Goal: Information Seeking & Learning: Learn about a topic

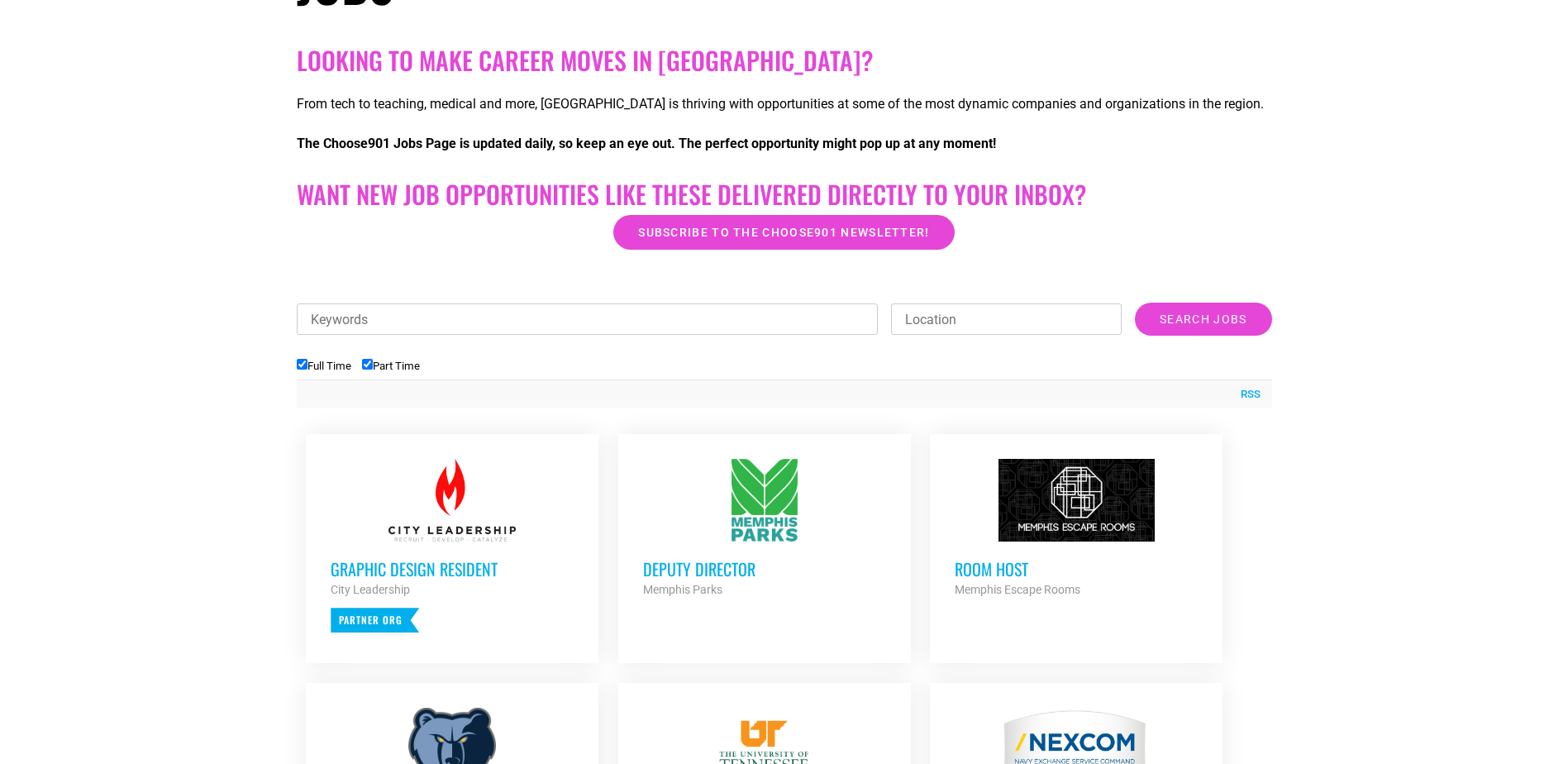
scroll to position [331, 0]
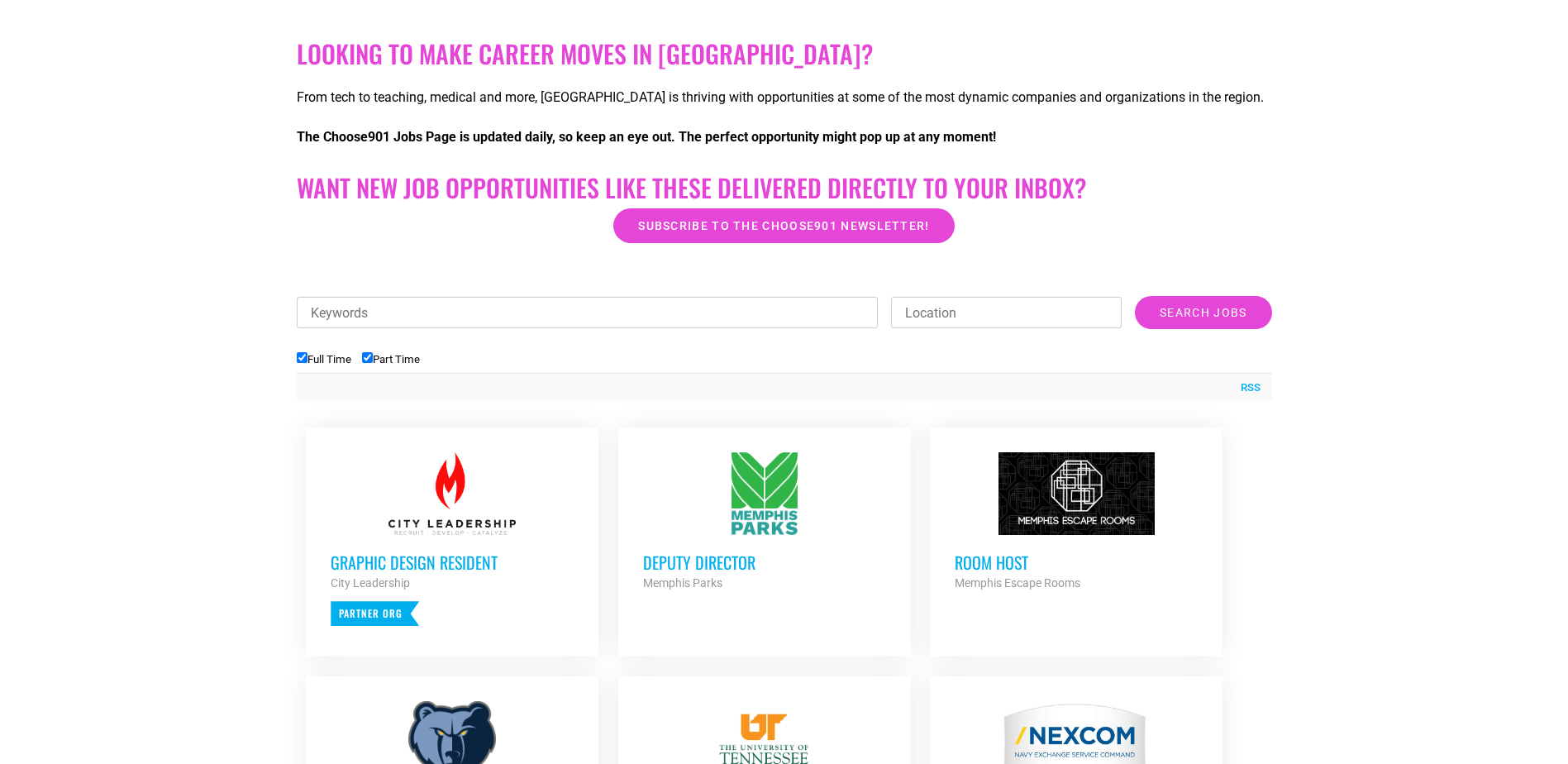
click at [596, 312] on input "Keywords" at bounding box center [587, 312] width 582 height 31
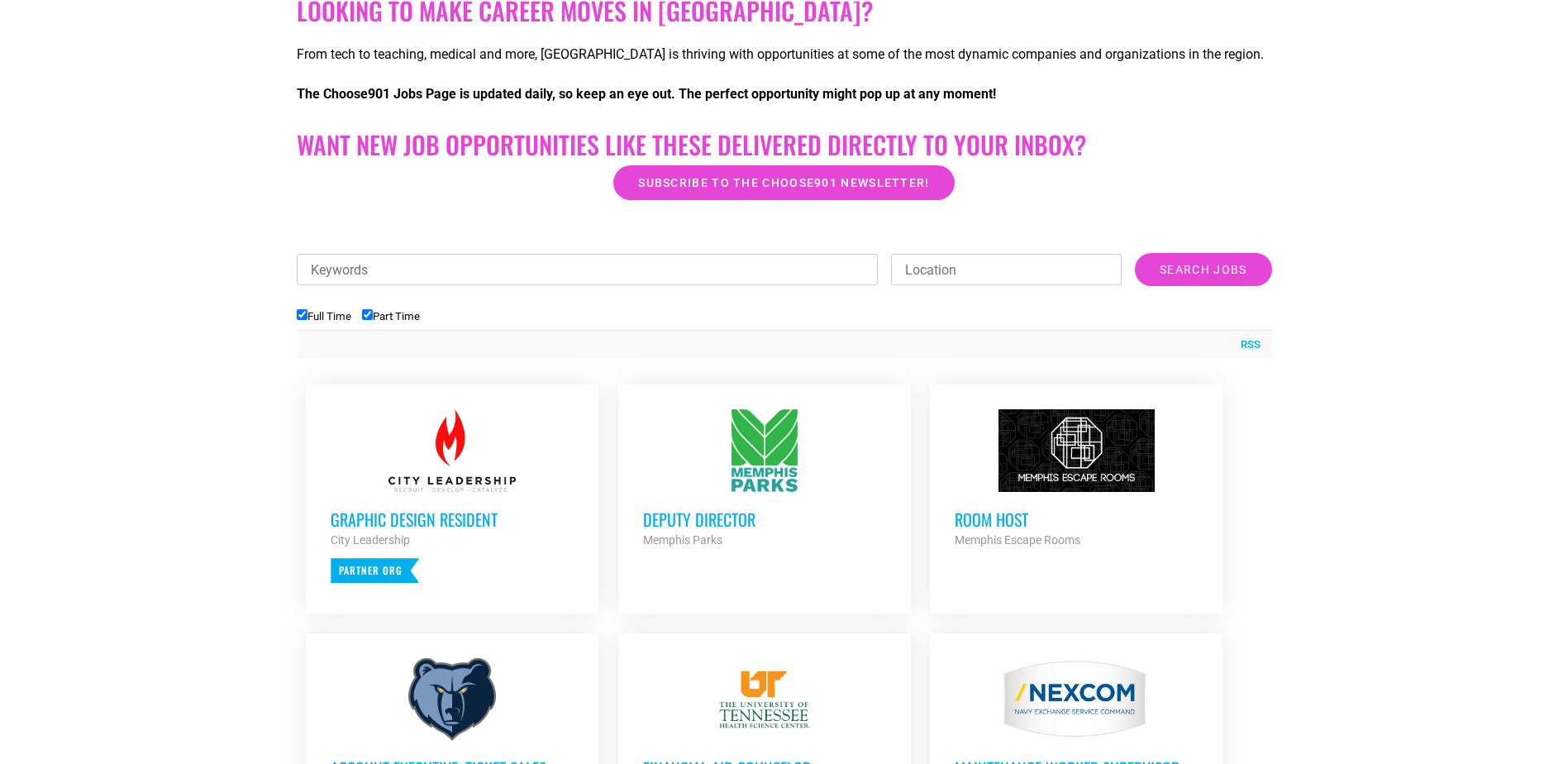
scroll to position [413, 0]
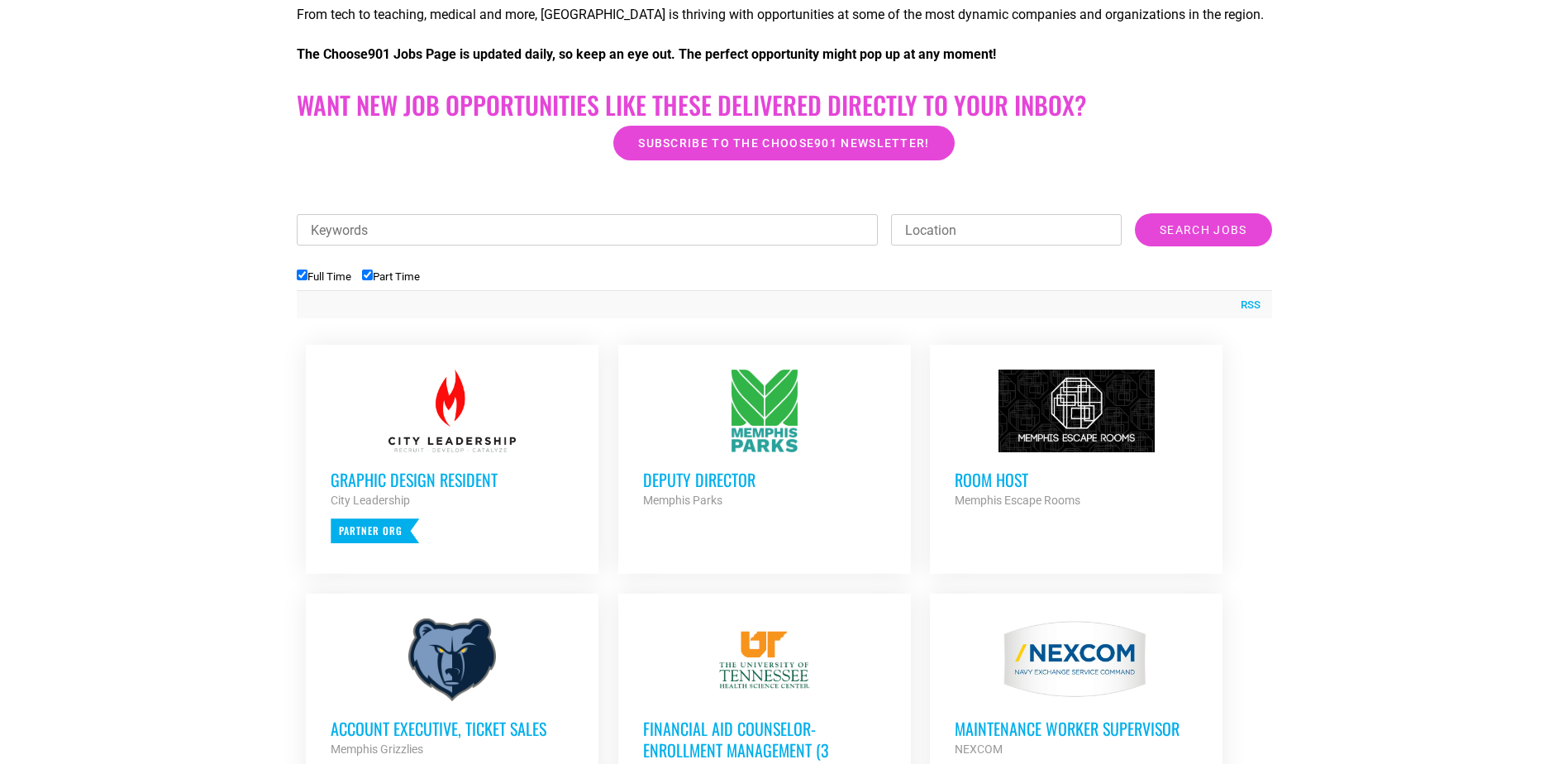
click at [794, 422] on div at bounding box center [764, 411] width 243 height 82
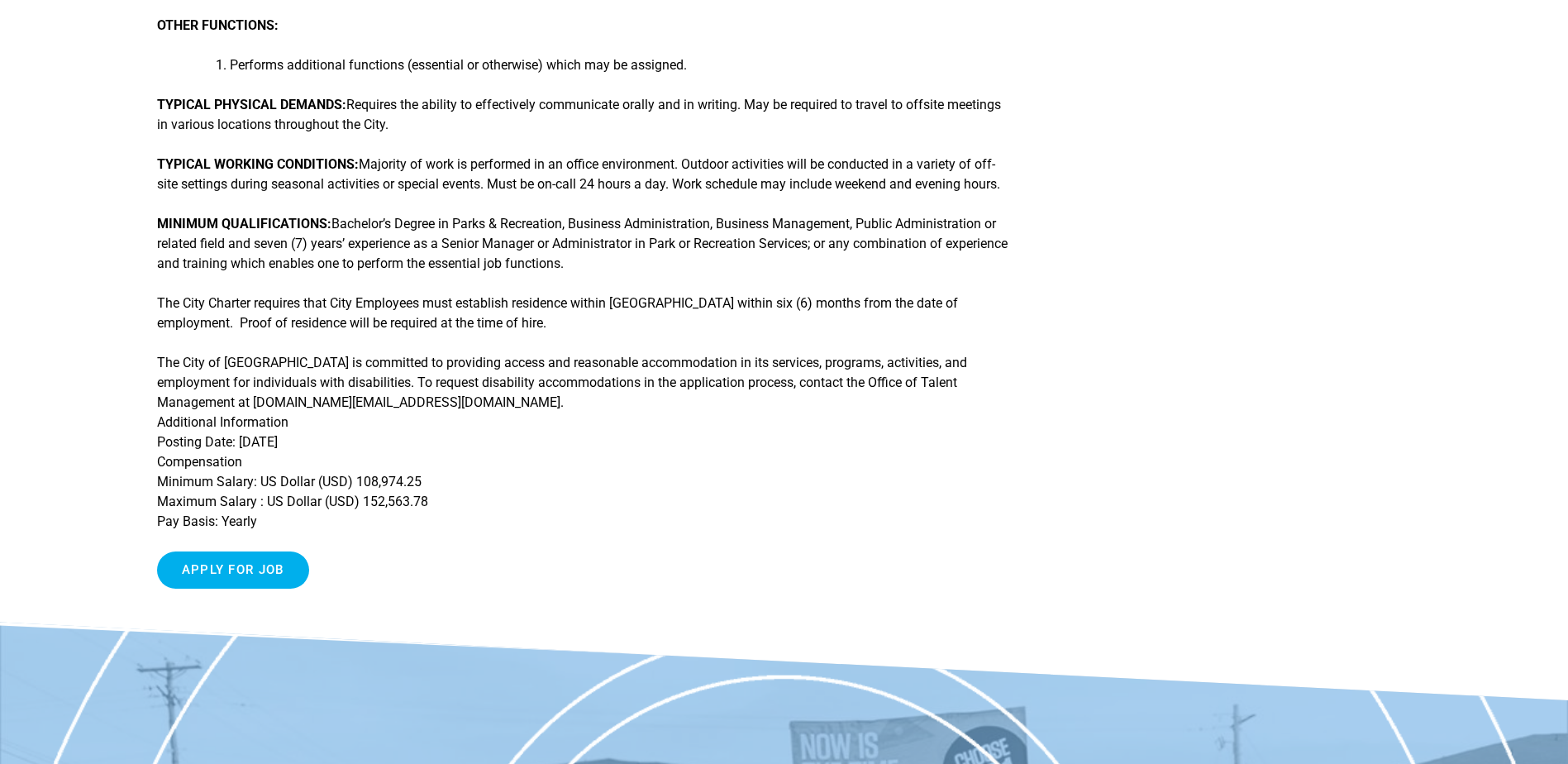
scroll to position [896, 0]
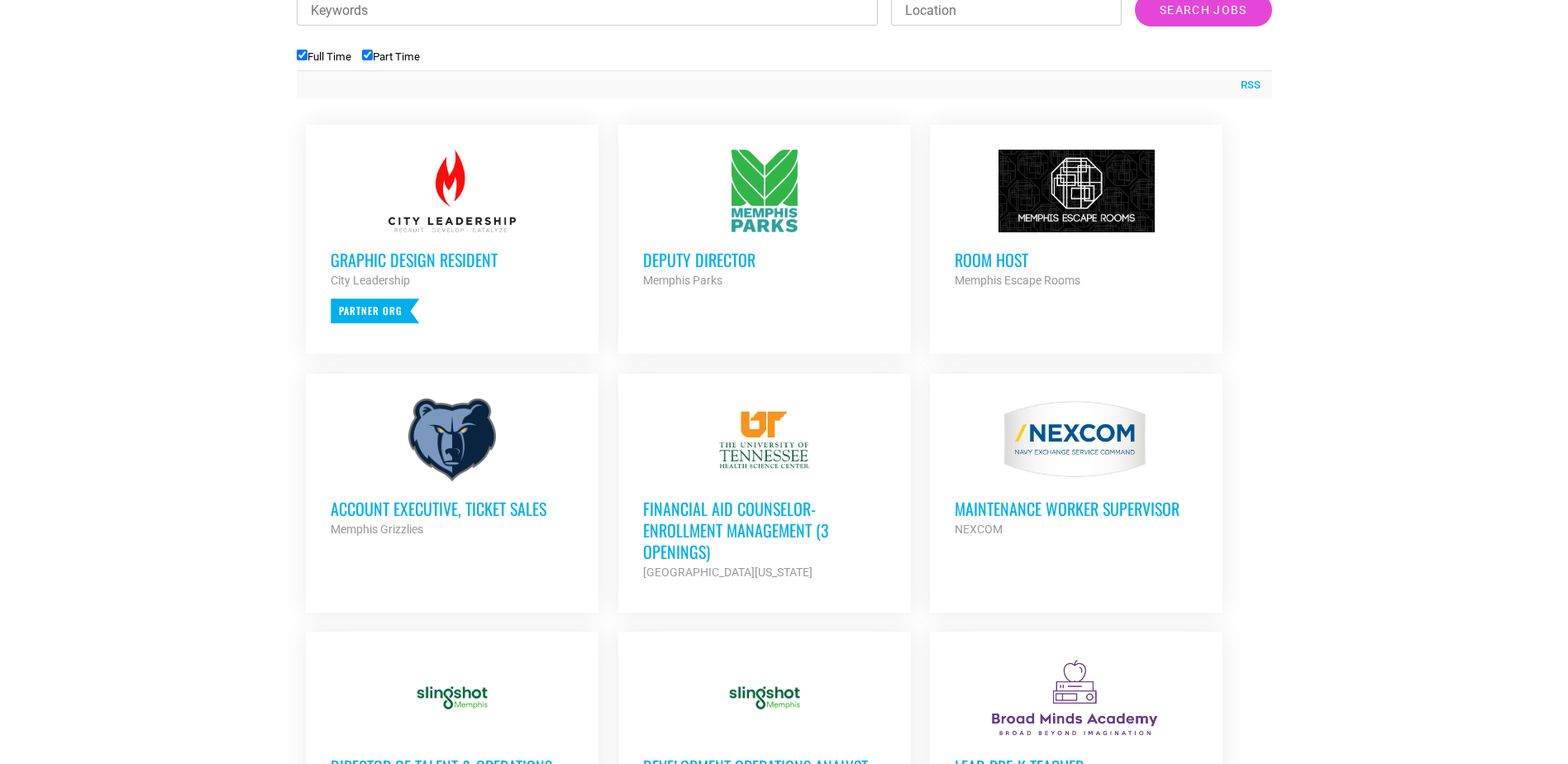
scroll to position [662, 0]
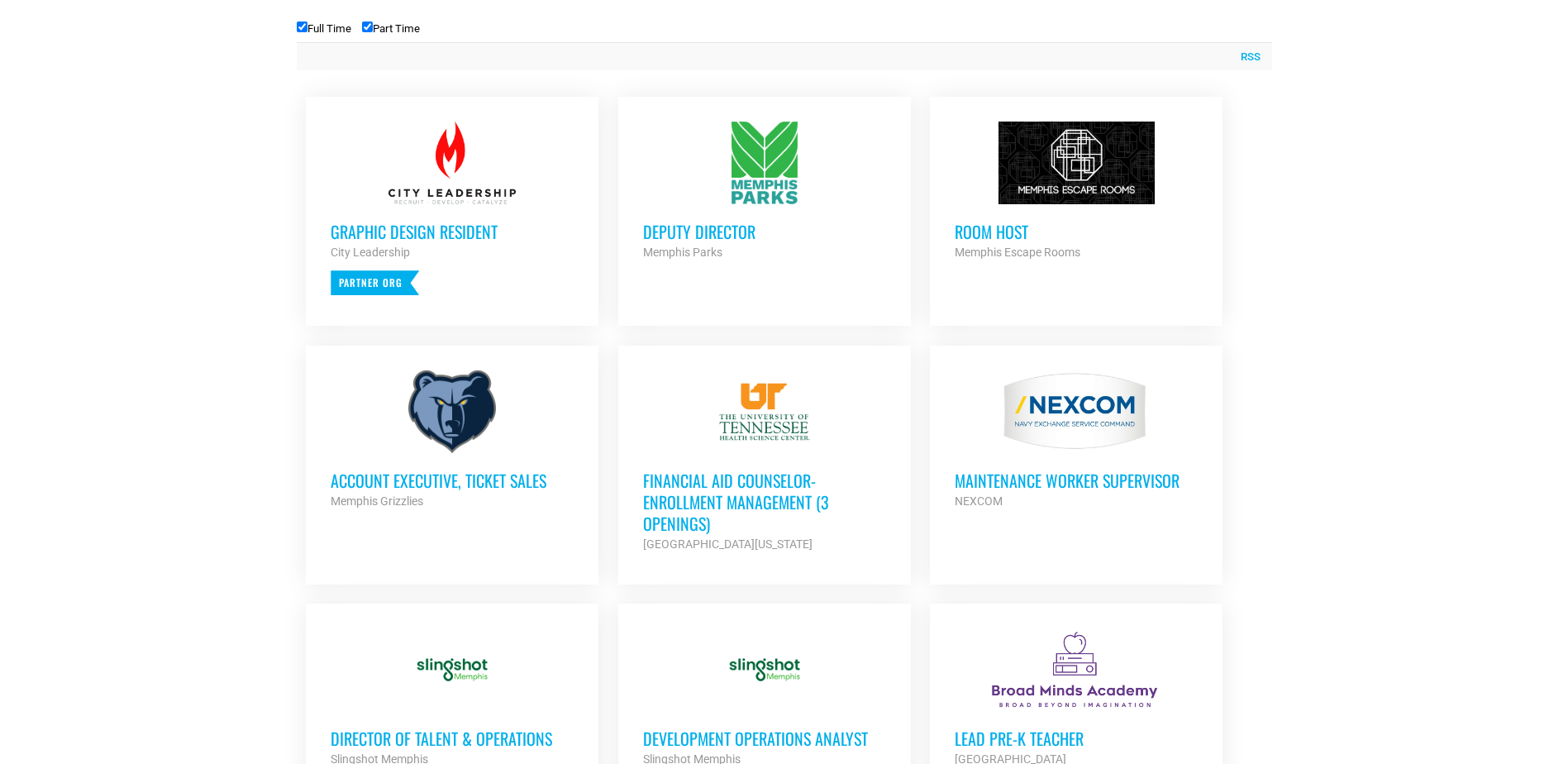
click at [681, 487] on h3 "Financial Aid Counselor-Enrollment Management (3 Openings)" at bounding box center [764, 502] width 243 height 65
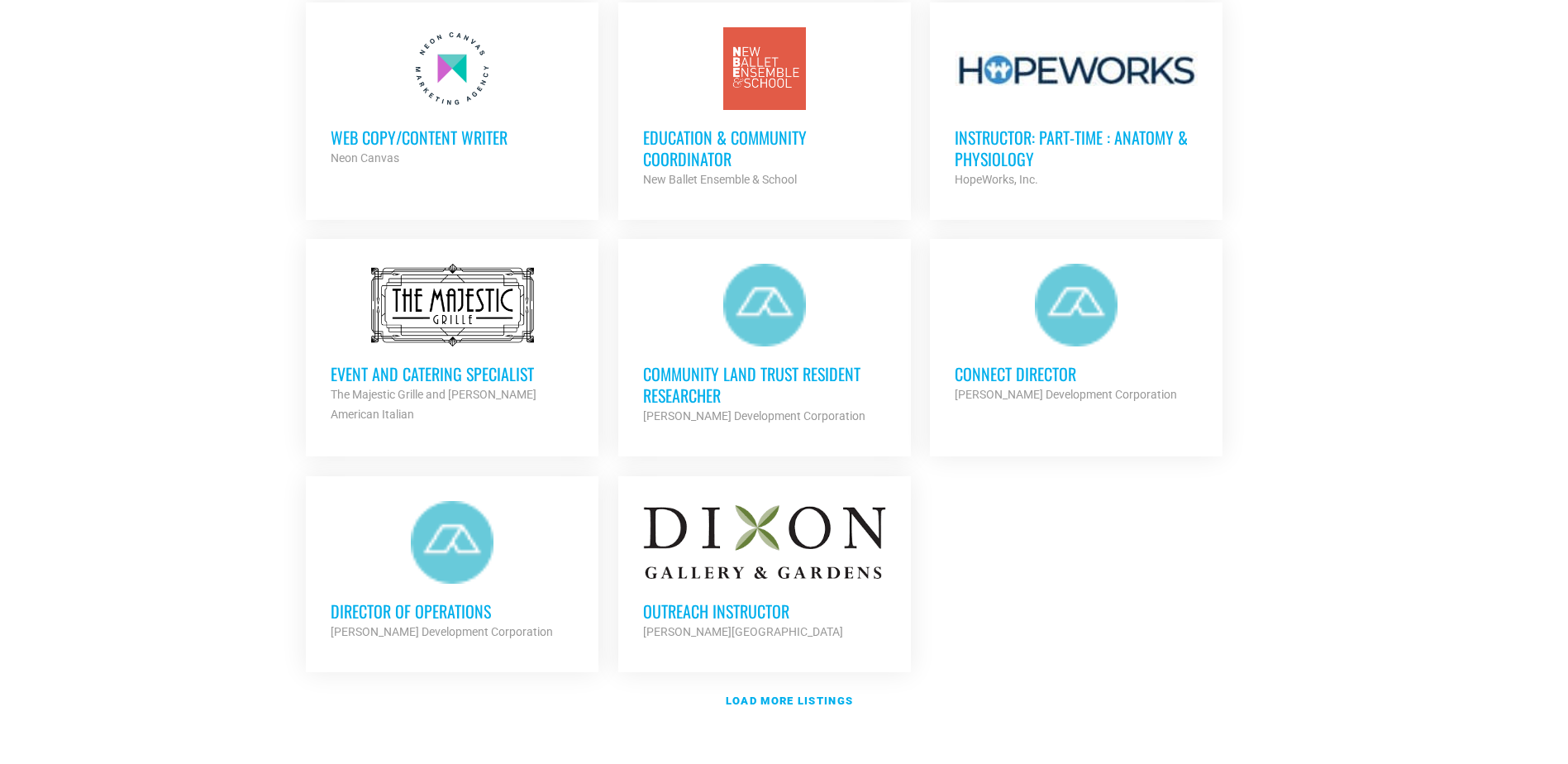
scroll to position [1737, 0]
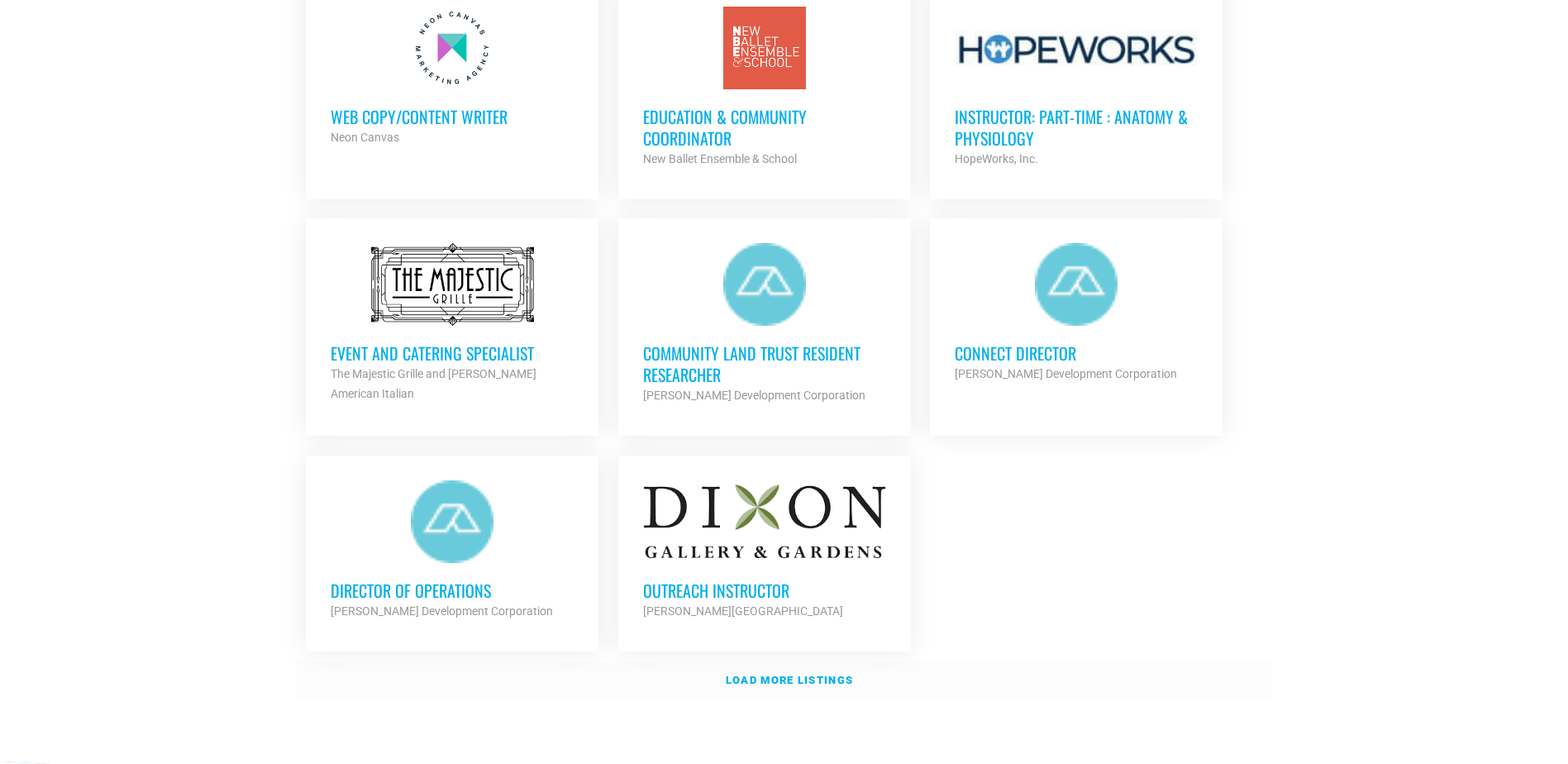
click at [793, 674] on strong "Load more listings" at bounding box center [790, 681] width 127 height 13
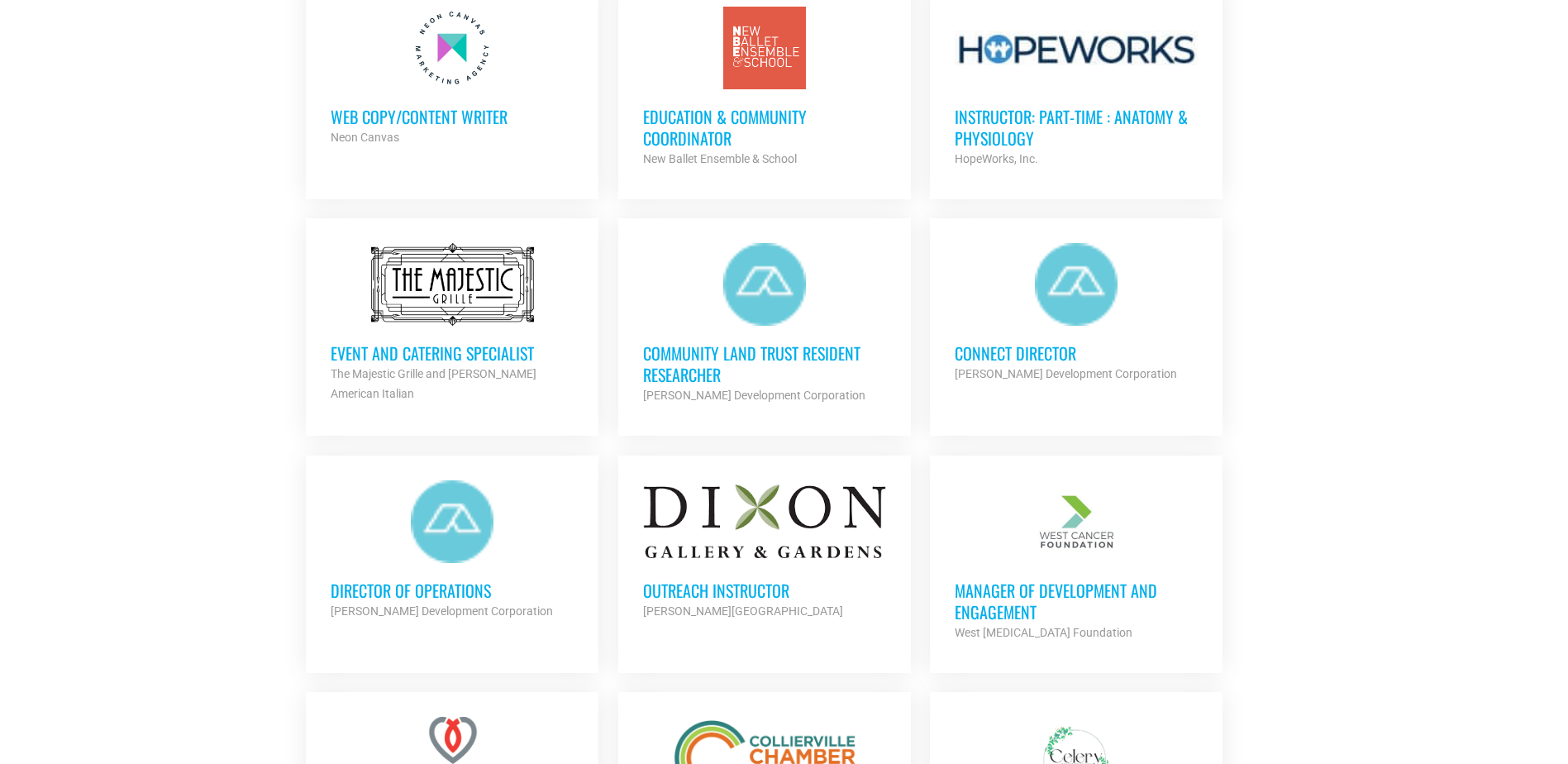
click at [440, 580] on h3 "Director of Operations" at bounding box center [452, 590] width 243 height 22
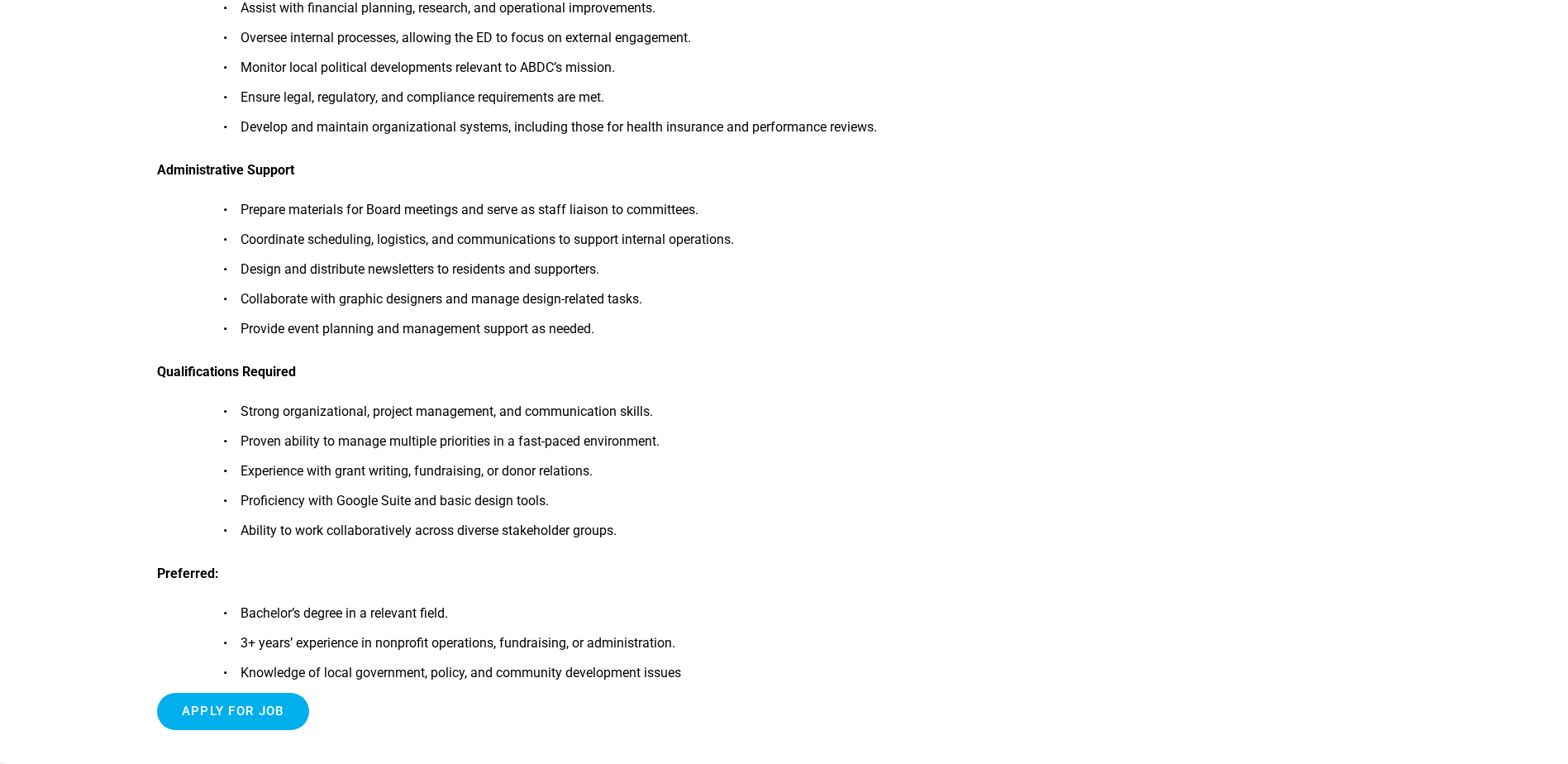
scroll to position [1075, 0]
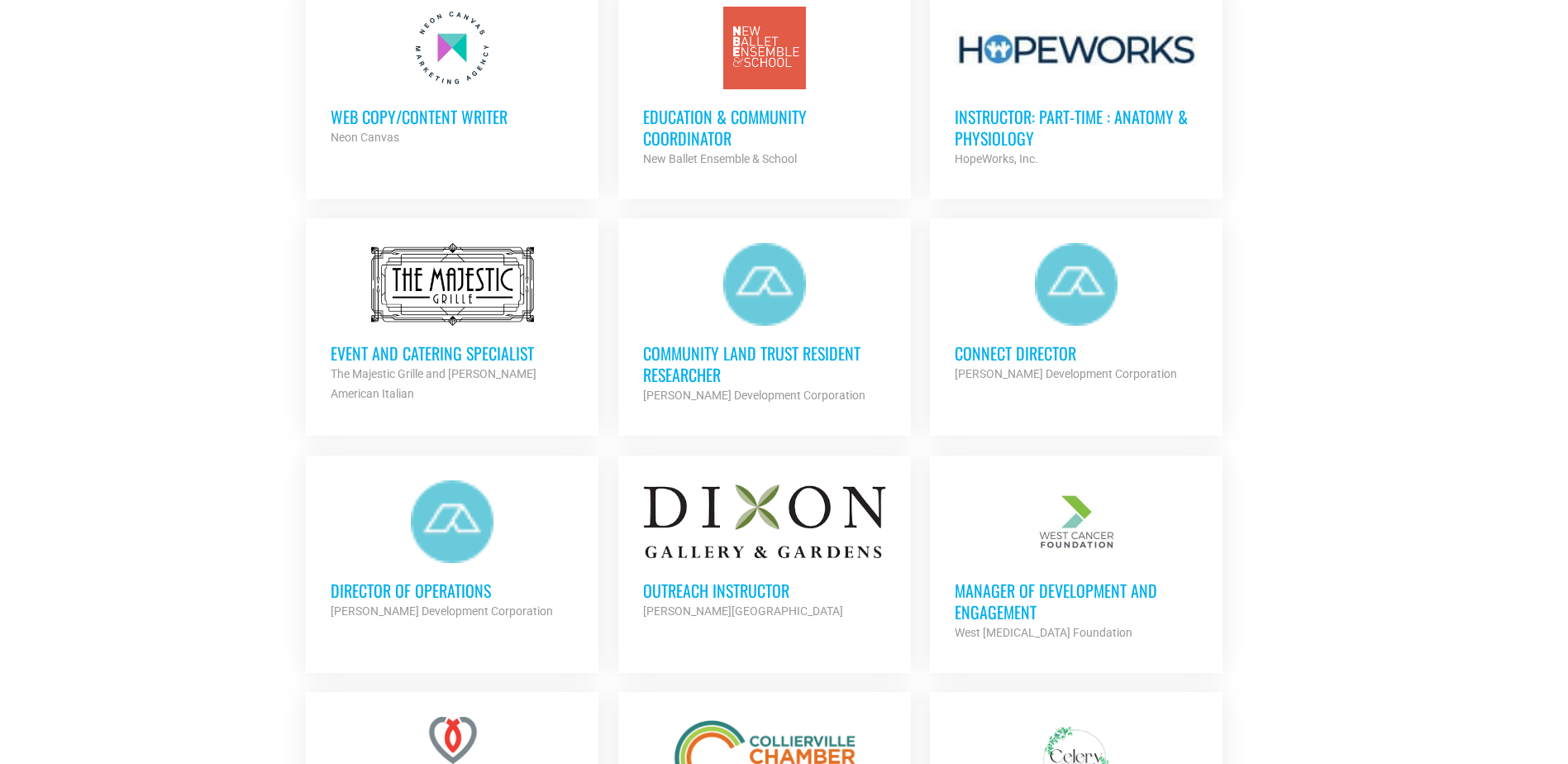
click at [1095, 589] on h3 "Manager of Development and Engagement" at bounding box center [1076, 601] width 243 height 43
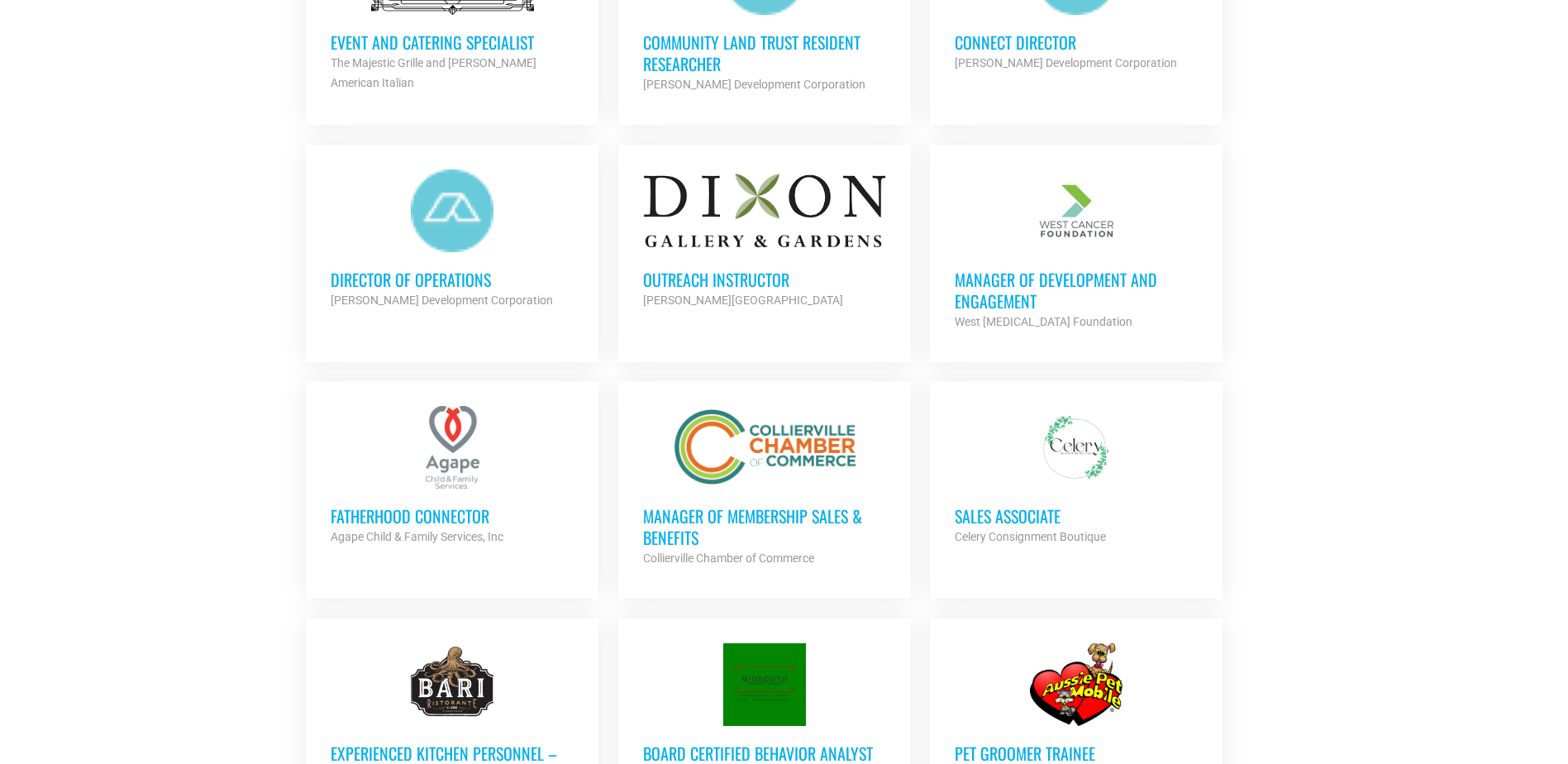
scroll to position [2150, 0]
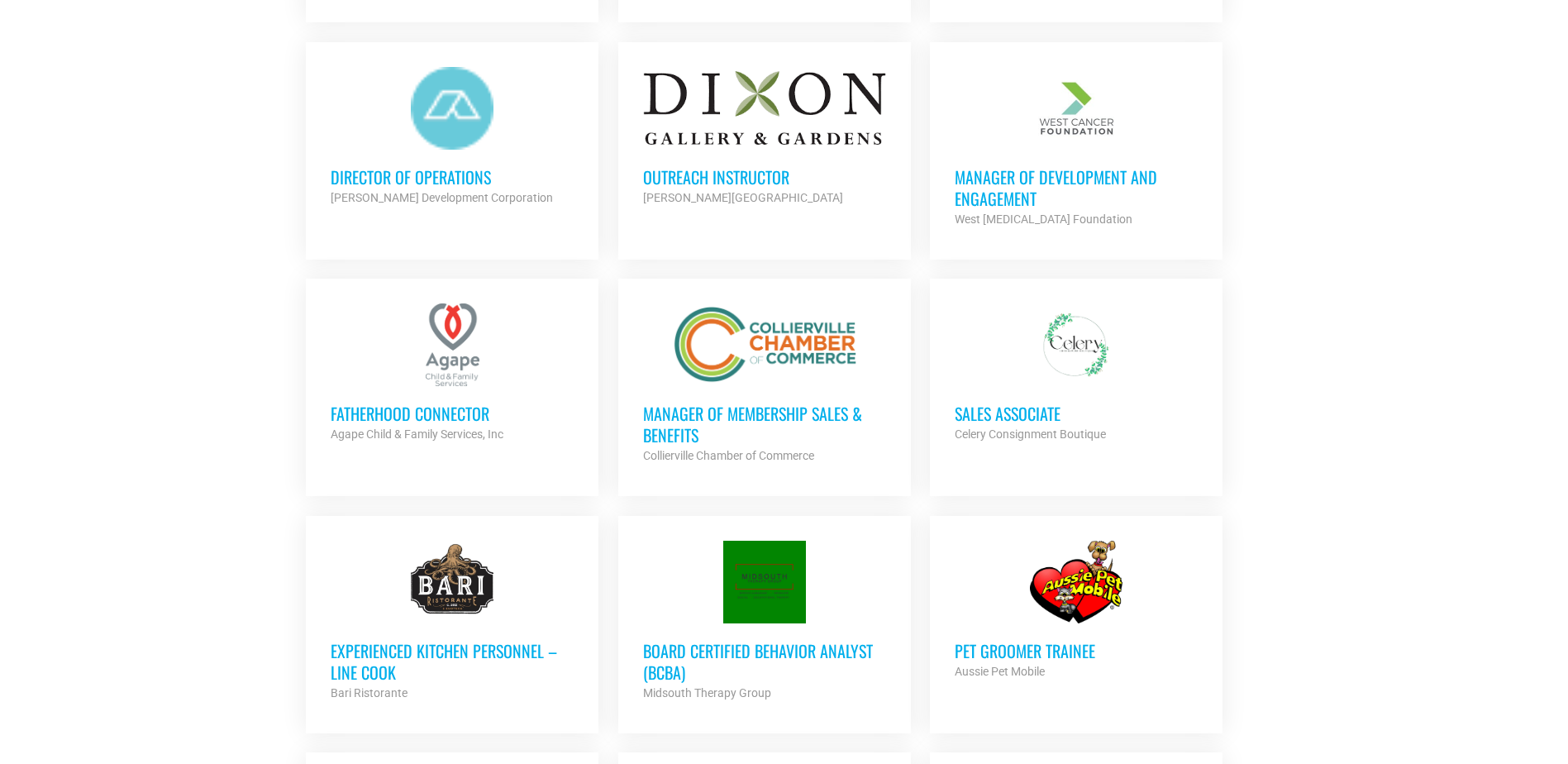
click at [457, 403] on h3 "Fatherhood Connector" at bounding box center [452, 413] width 243 height 22
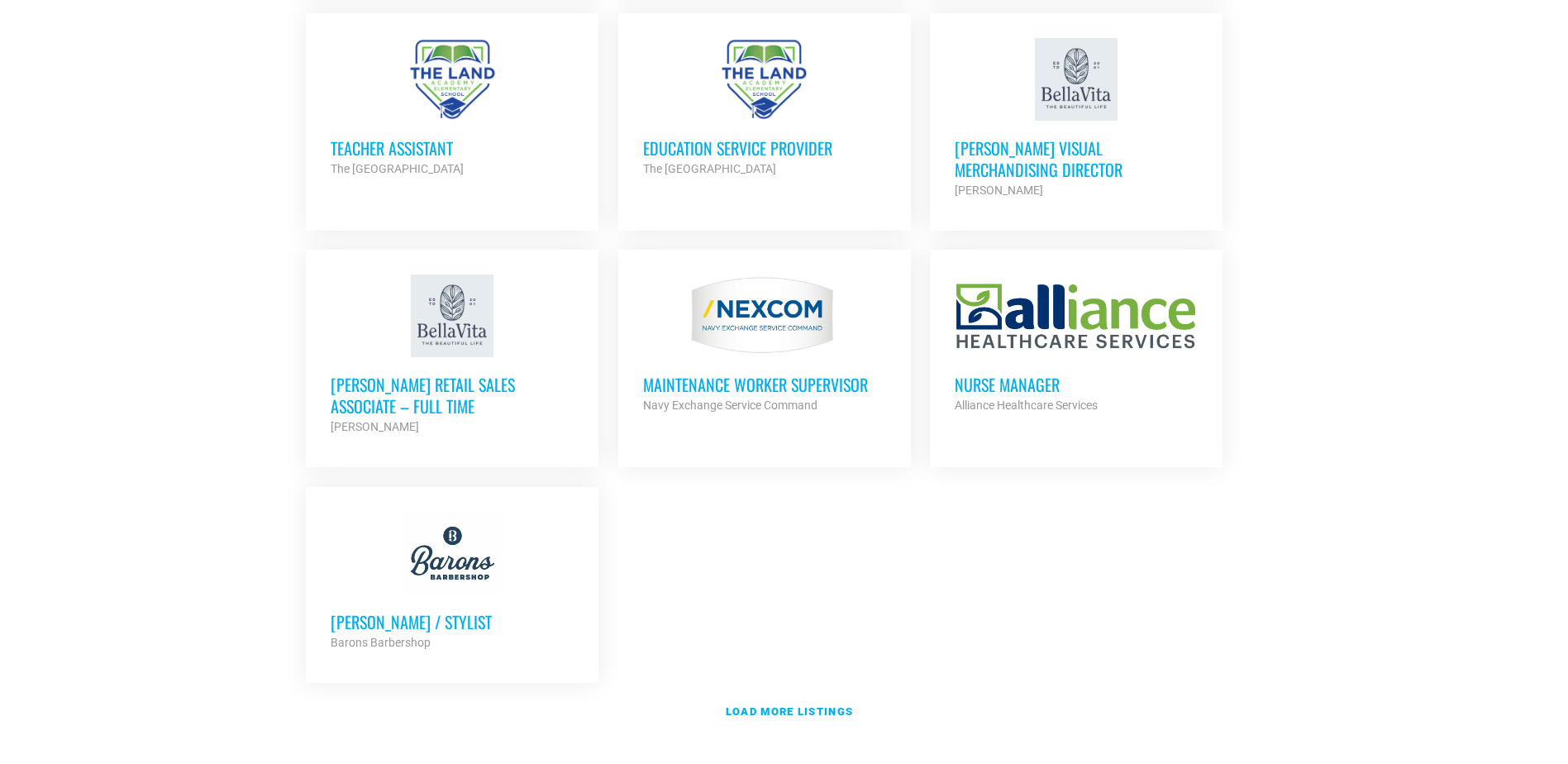
scroll to position [3473, 0]
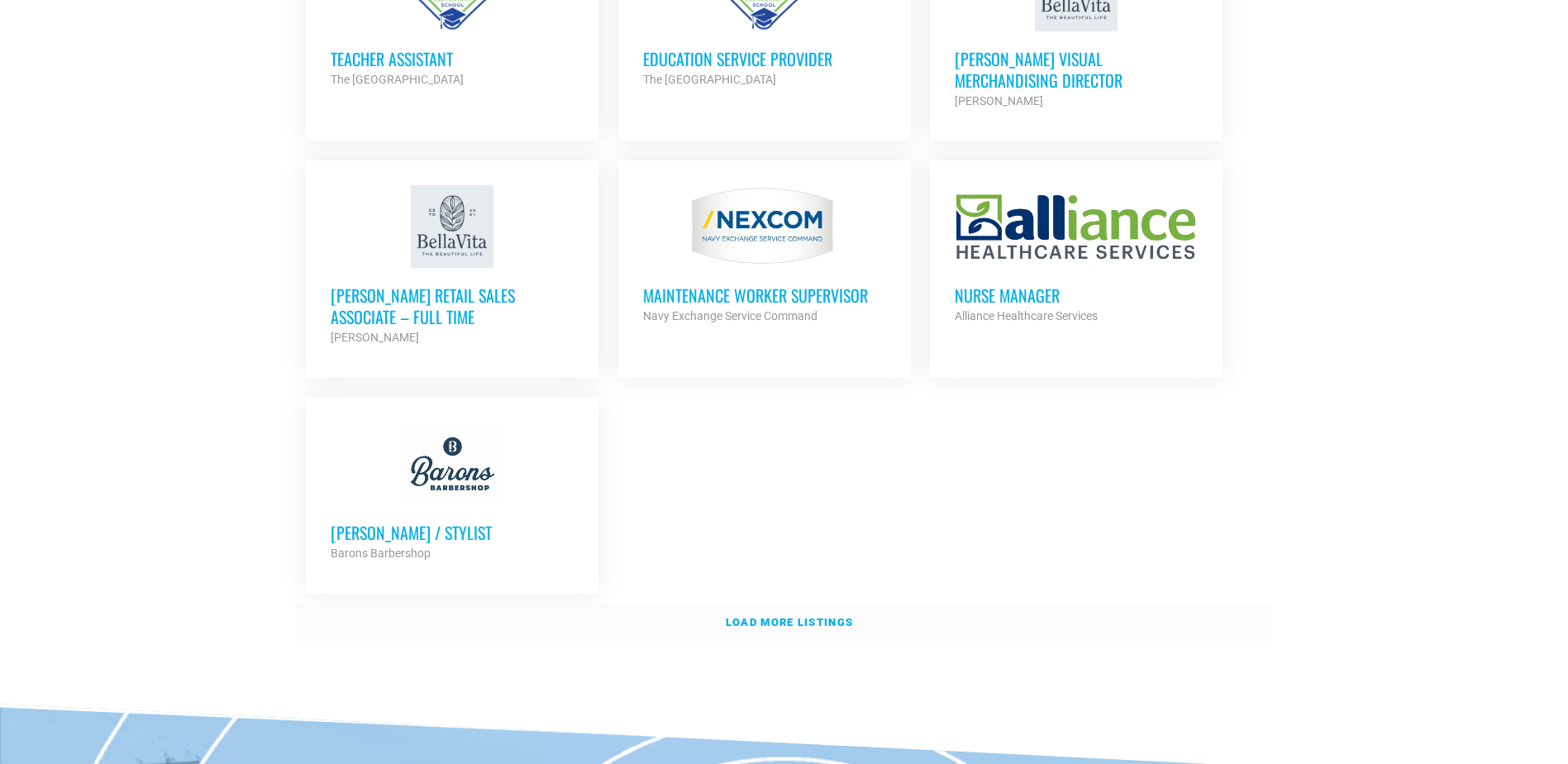
click at [792, 616] on strong "Load more listings" at bounding box center [790, 622] width 127 height 13
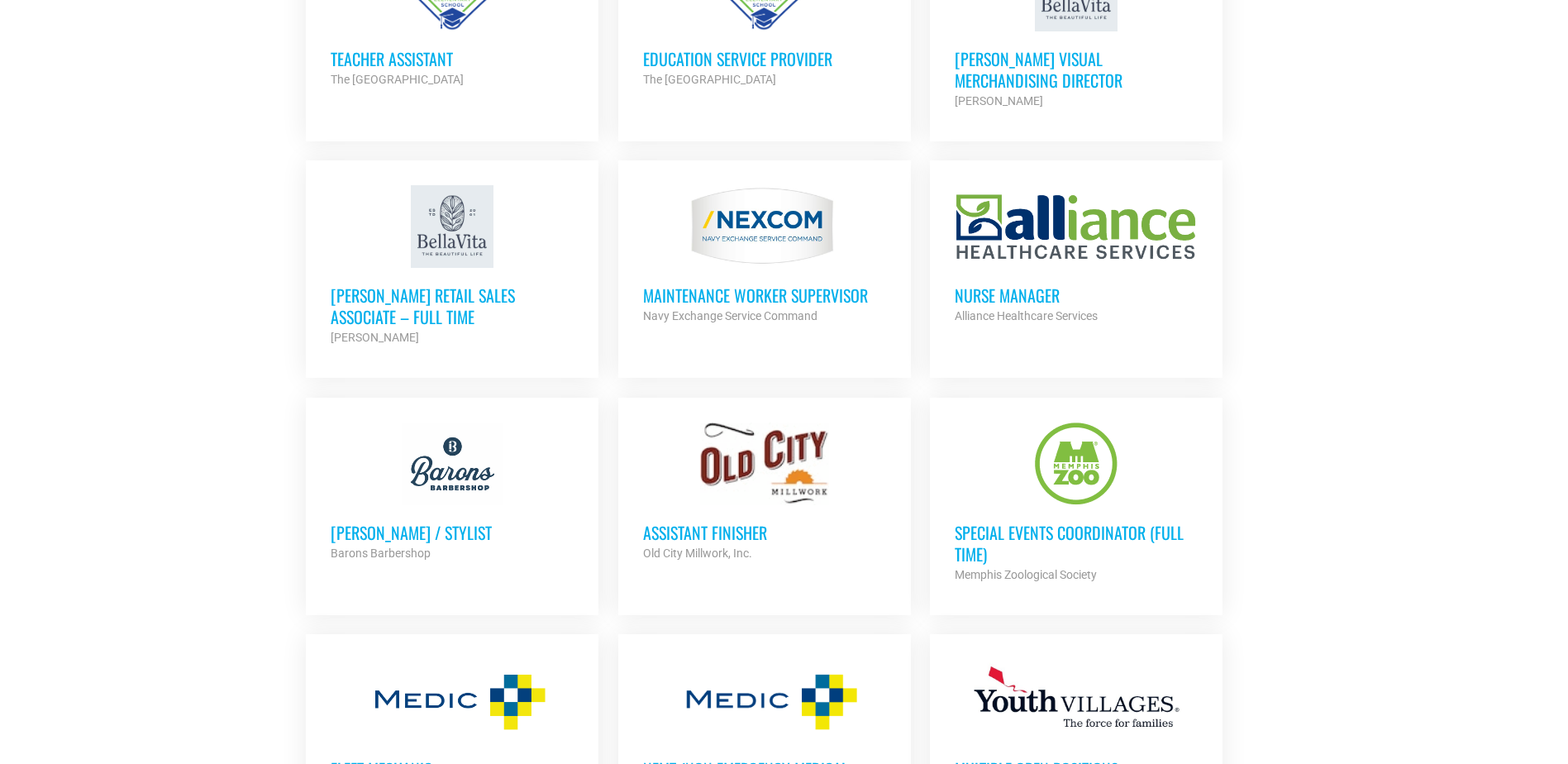
scroll to position [3556, 0]
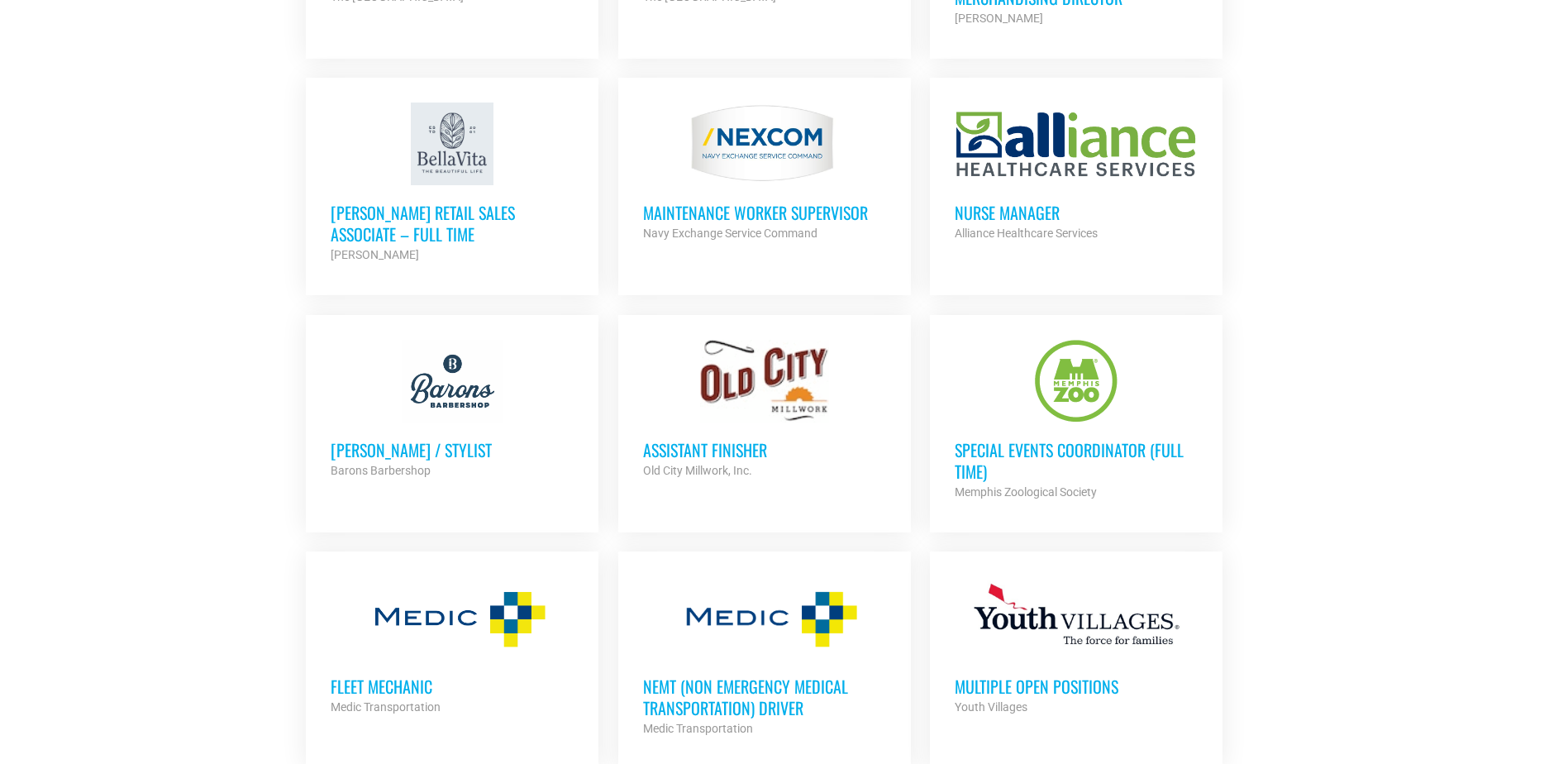
click at [1082, 453] on h3 "Special Events Coordinator (Full Time)" at bounding box center [1076, 461] width 243 height 43
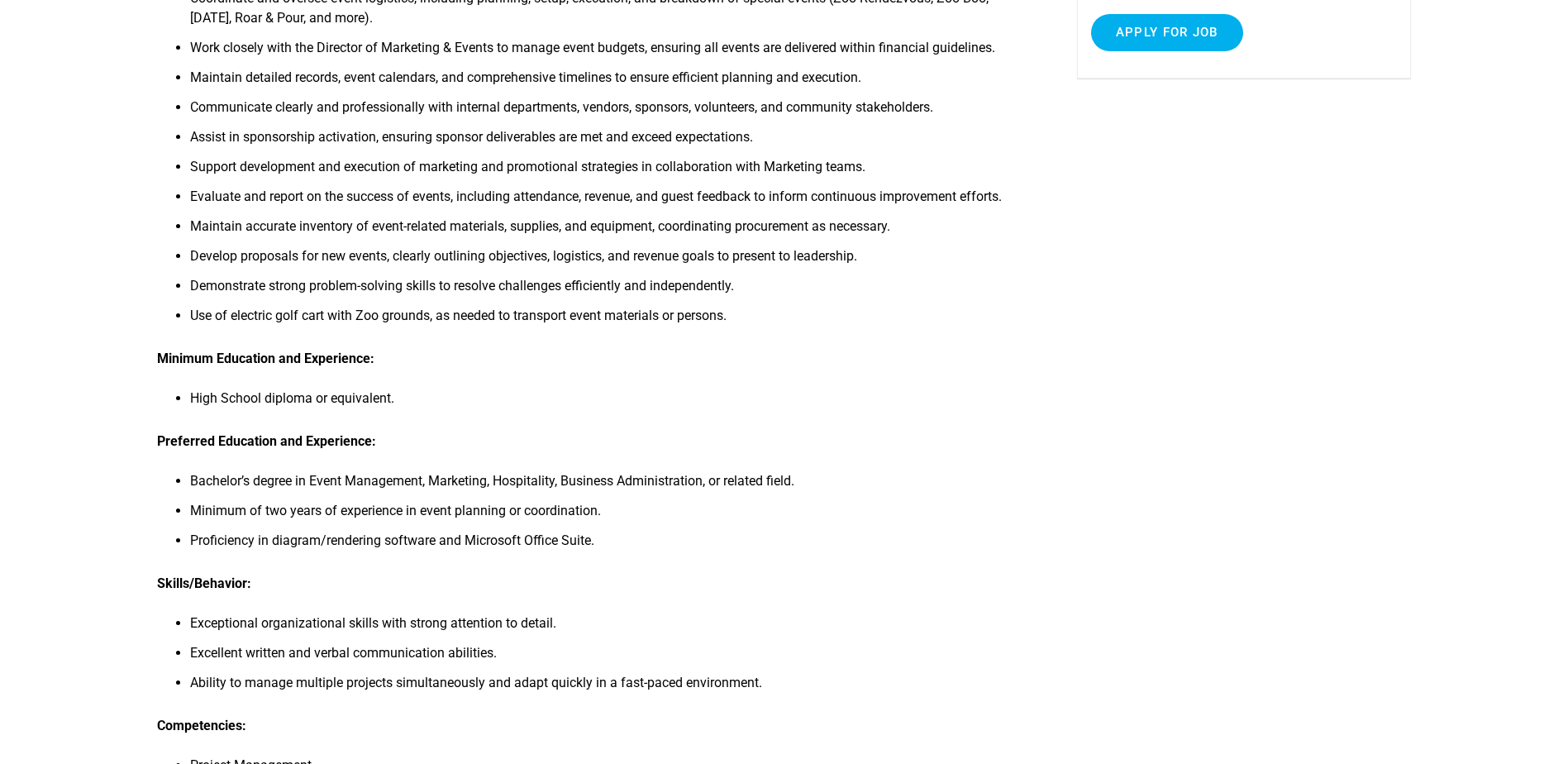
scroll to position [413, 0]
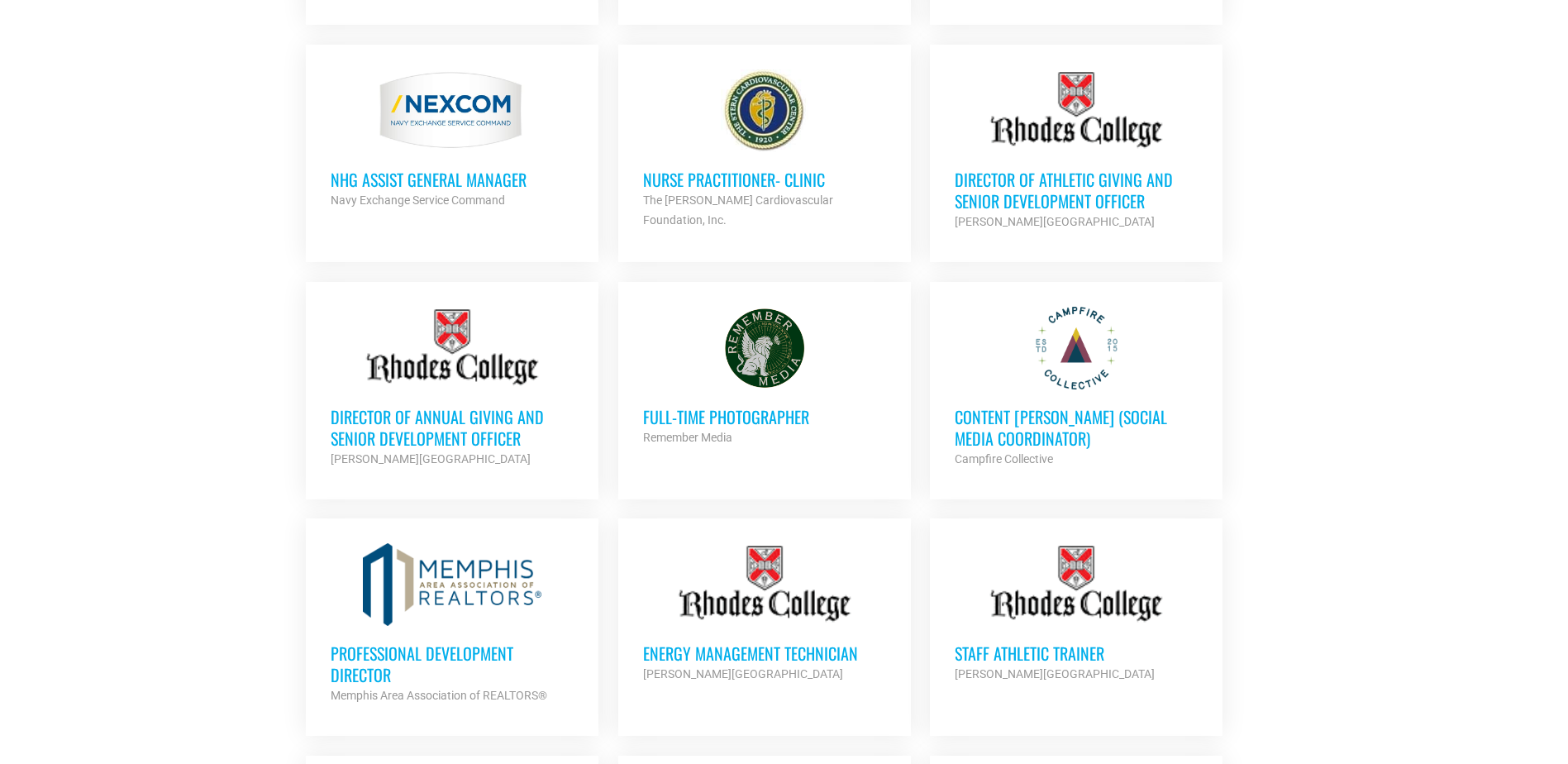
scroll to position [4383, 0]
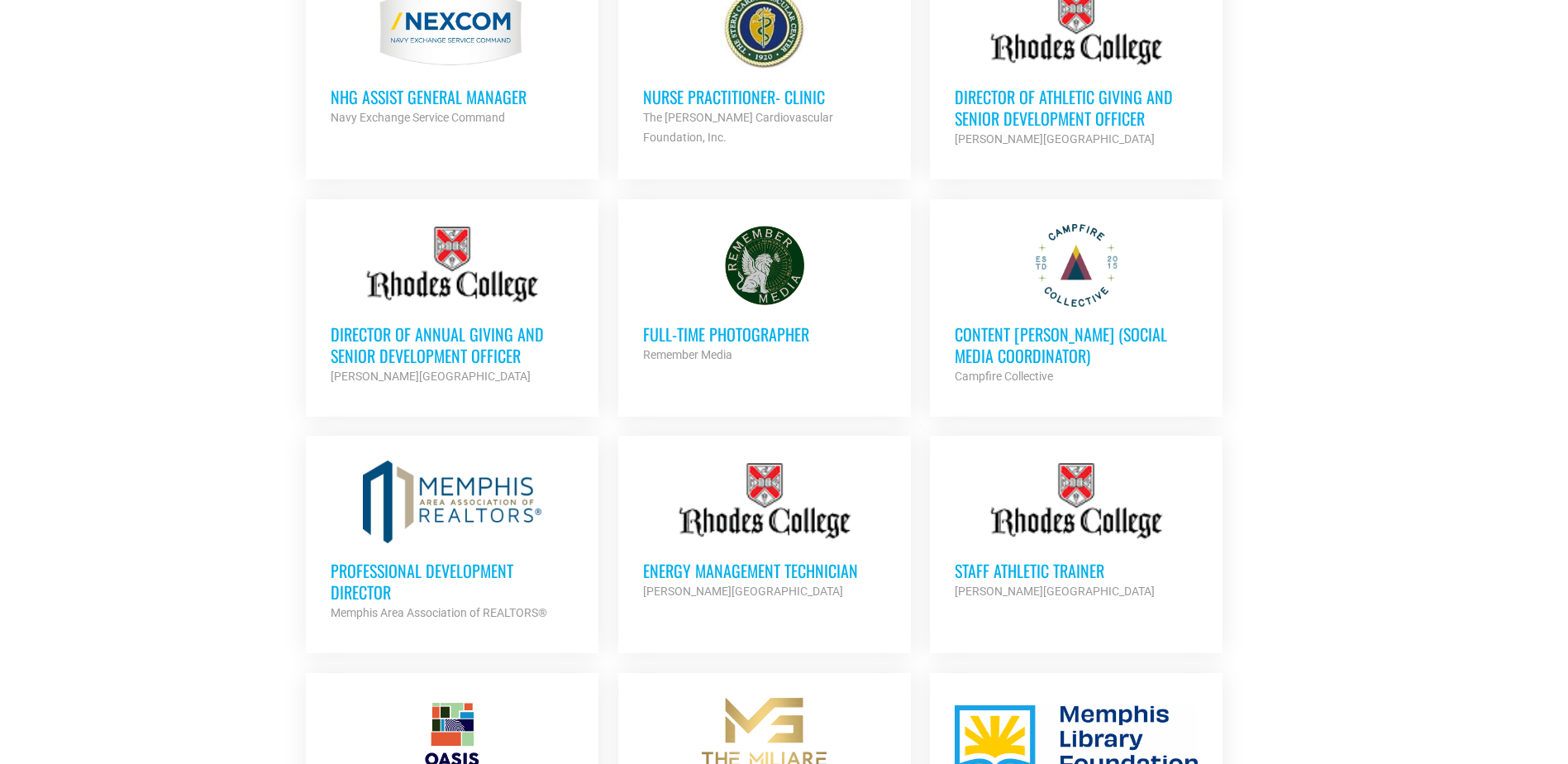
click at [966, 560] on h3 "Staff Athletic Trainer" at bounding box center [1076, 570] width 243 height 22
click at [434, 500] on div at bounding box center [452, 502] width 243 height 82
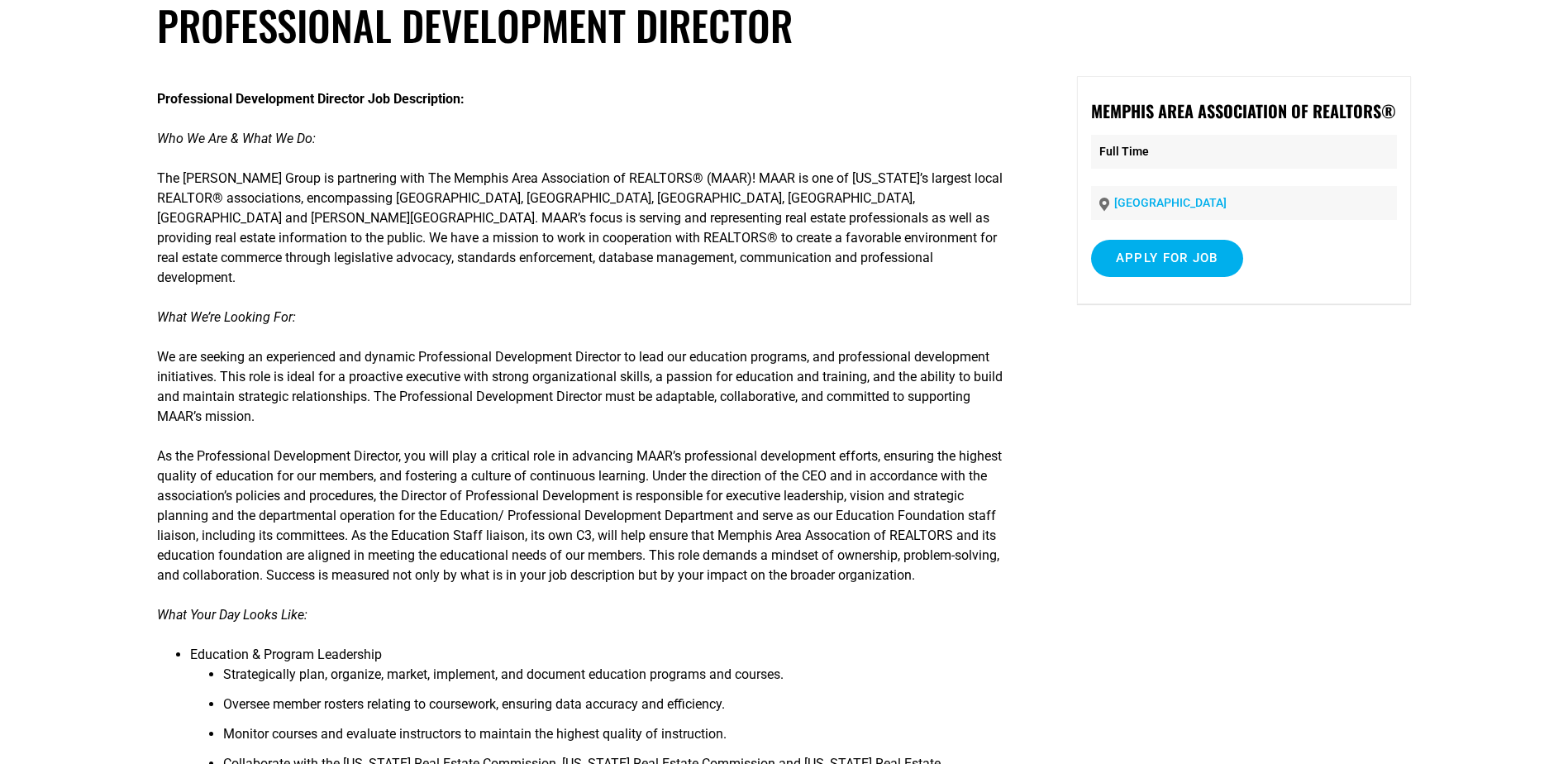
scroll to position [82, 0]
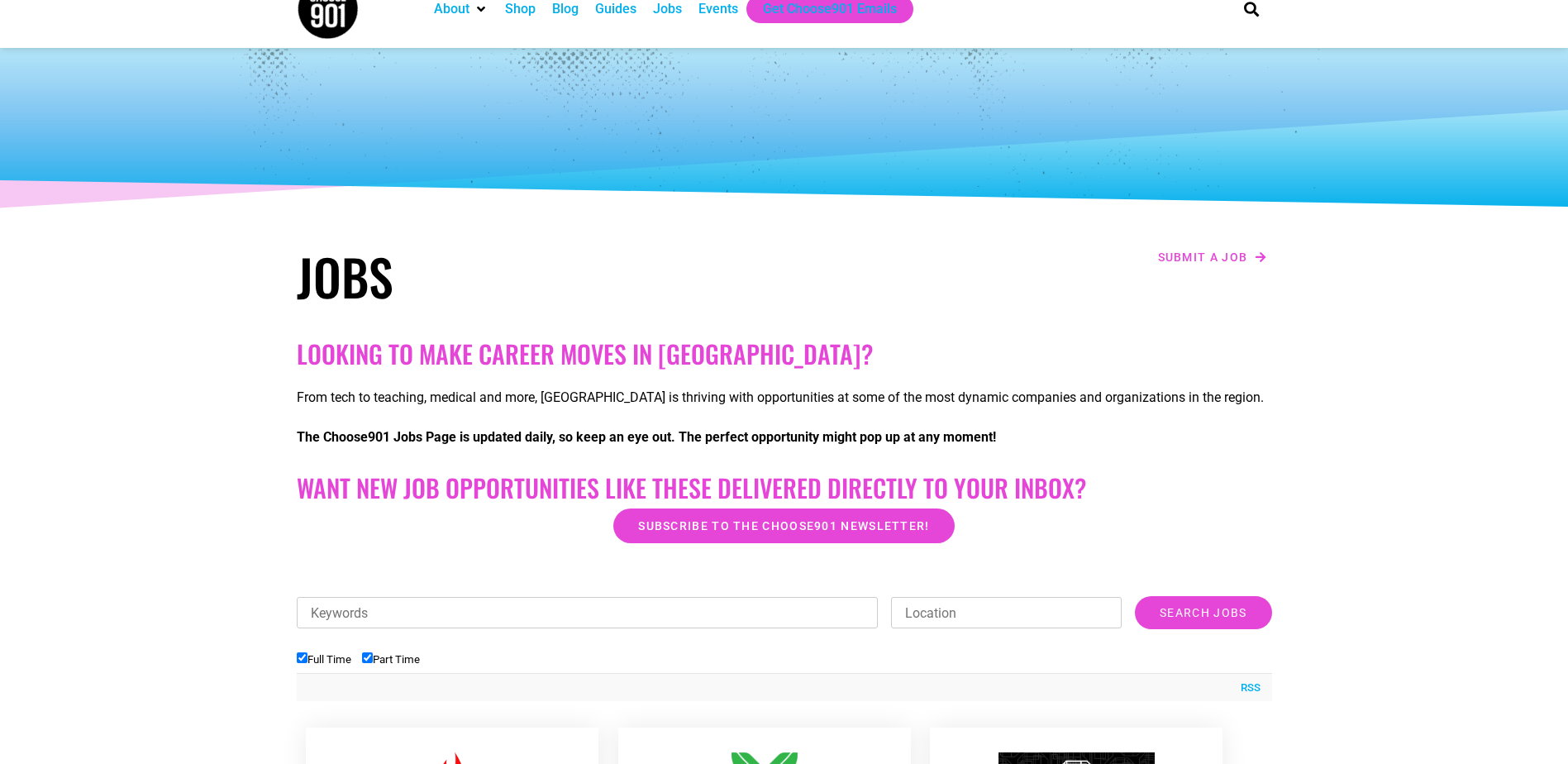
scroll to position [82, 0]
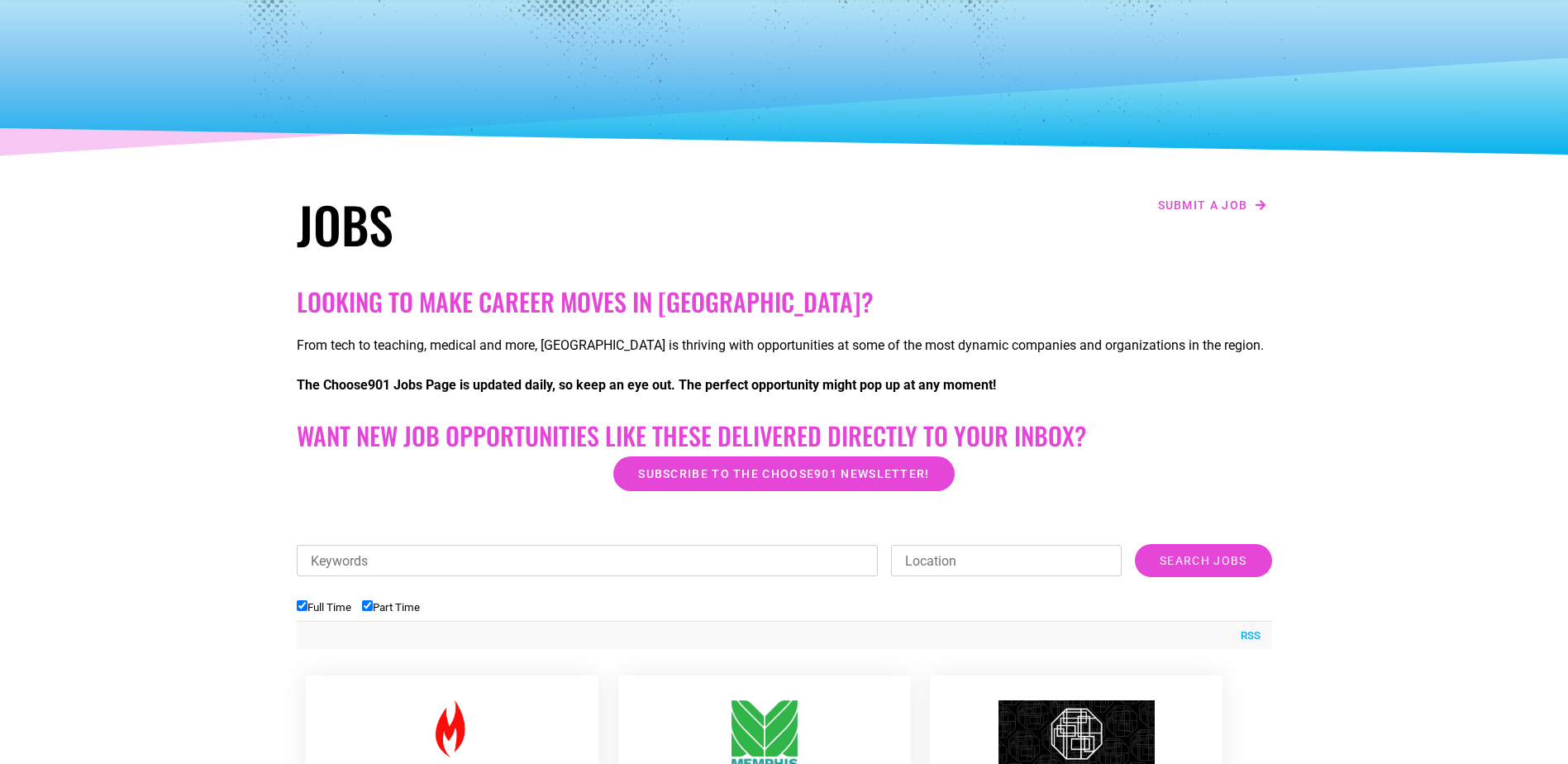
click at [654, 558] on input "Keywords" at bounding box center [587, 560] width 582 height 31
click at [1135, 544] on input "Search Jobs" at bounding box center [1203, 560] width 136 height 33
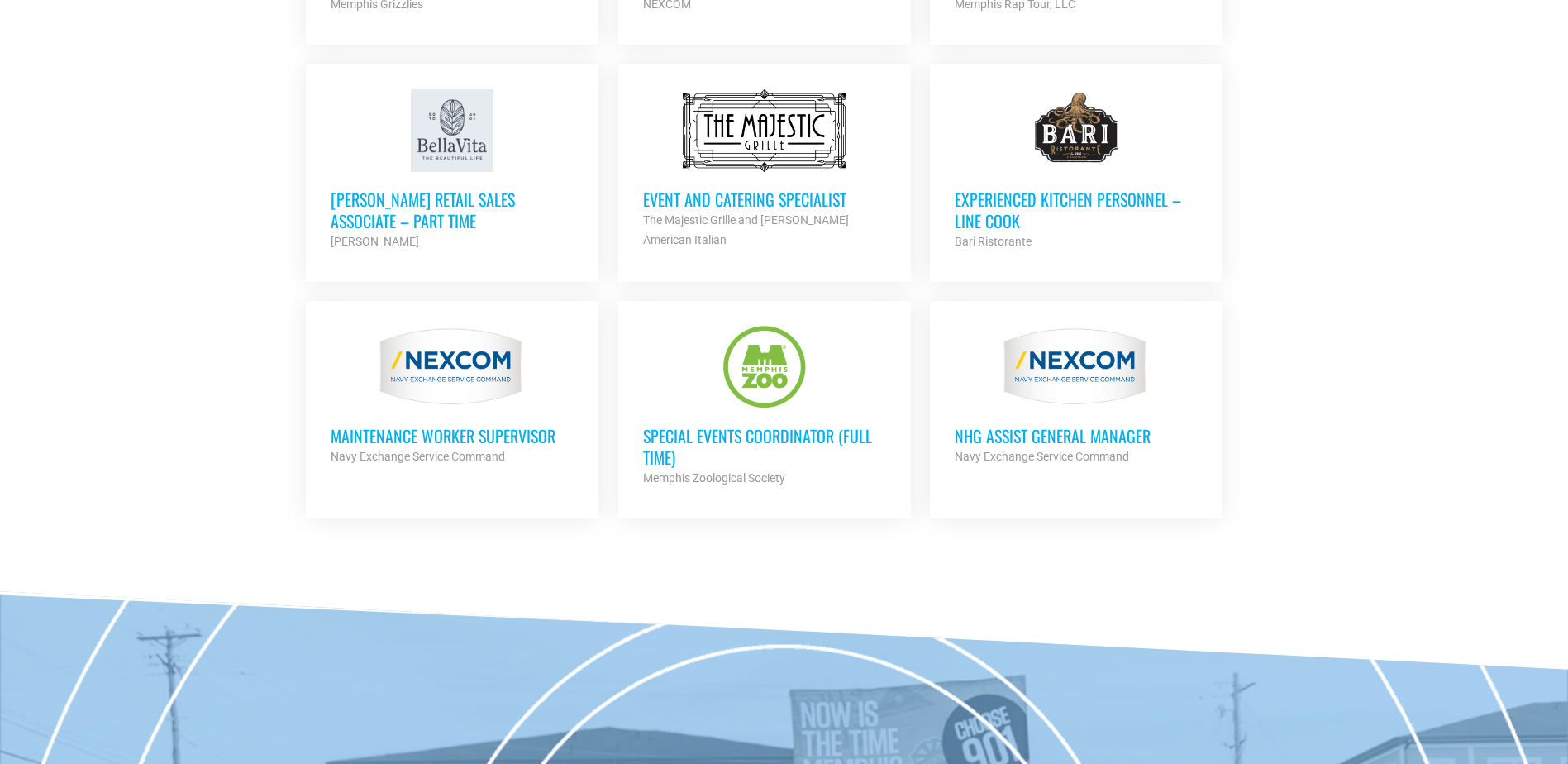
scroll to position [496, 0]
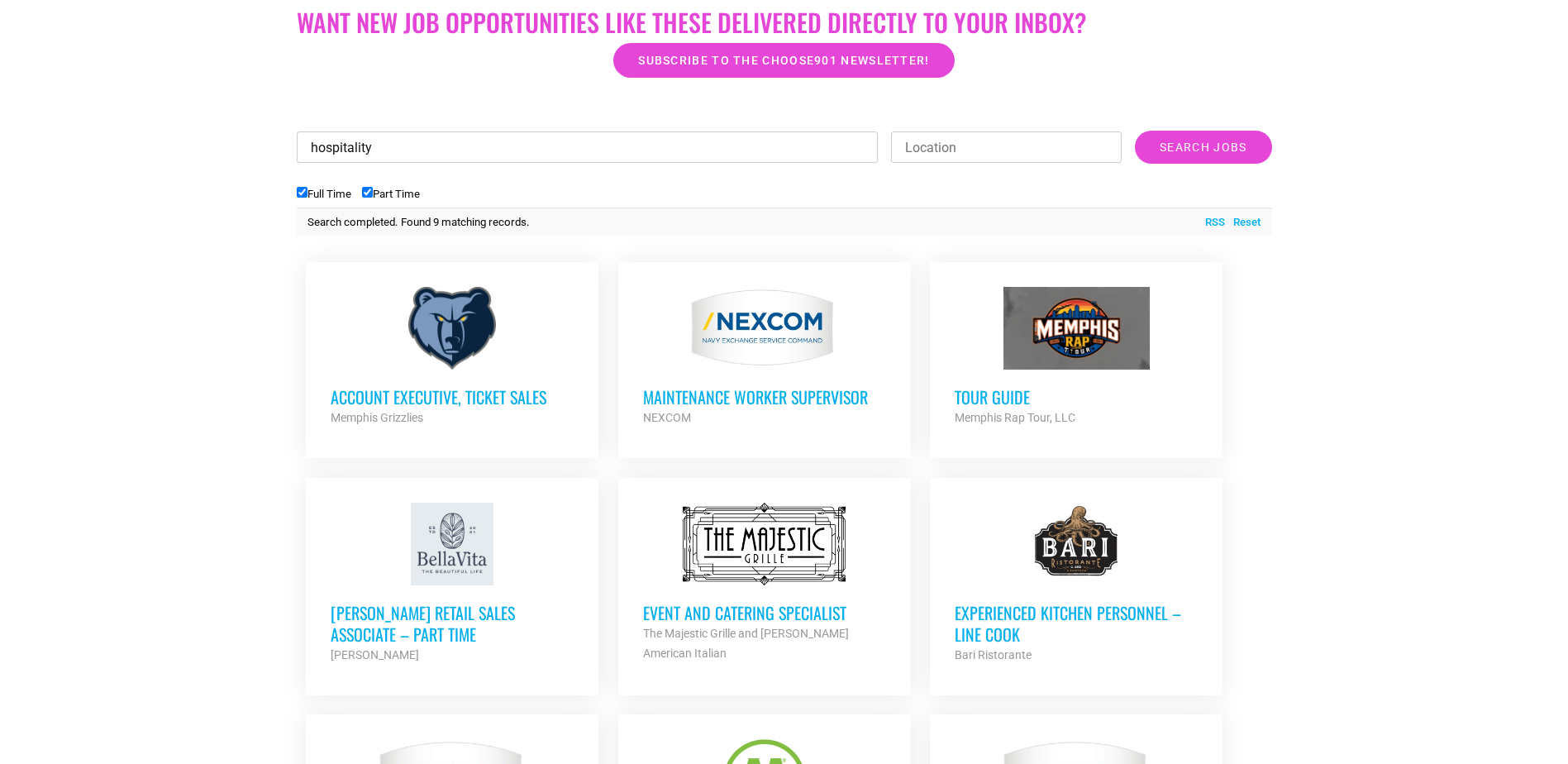
drag, startPoint x: 467, startPoint y: 158, endPoint x: 284, endPoint y: 138, distance: 184.1
click at [284, 138] on section "Looking to make career moves in Memphis? From tech to teaching, medical and mor…" at bounding box center [784, 414] width 1568 height 1098
type input "healthcare"
click at [1135, 131] on input "Search Jobs" at bounding box center [1203, 147] width 136 height 33
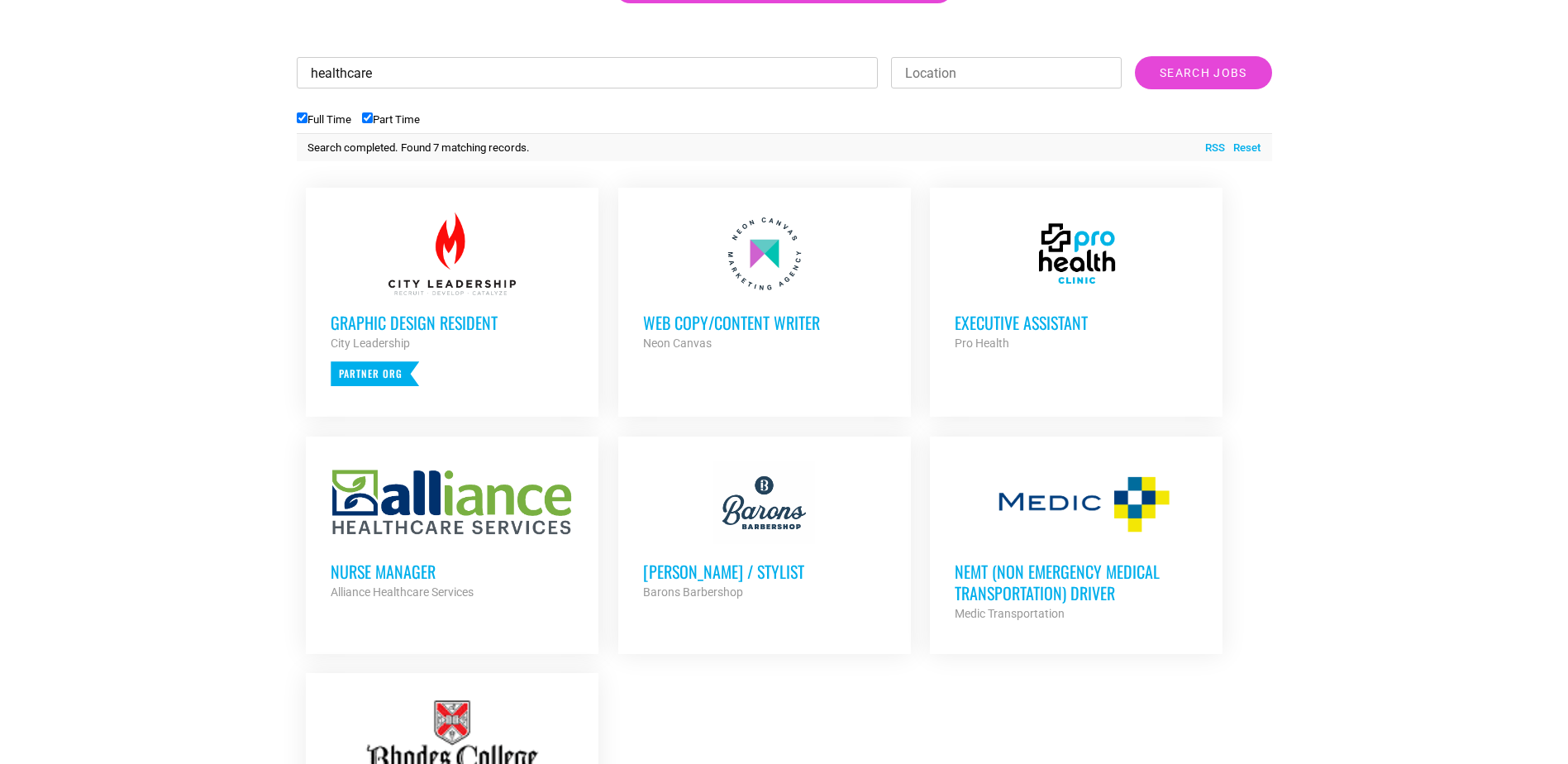
scroll to position [413, 0]
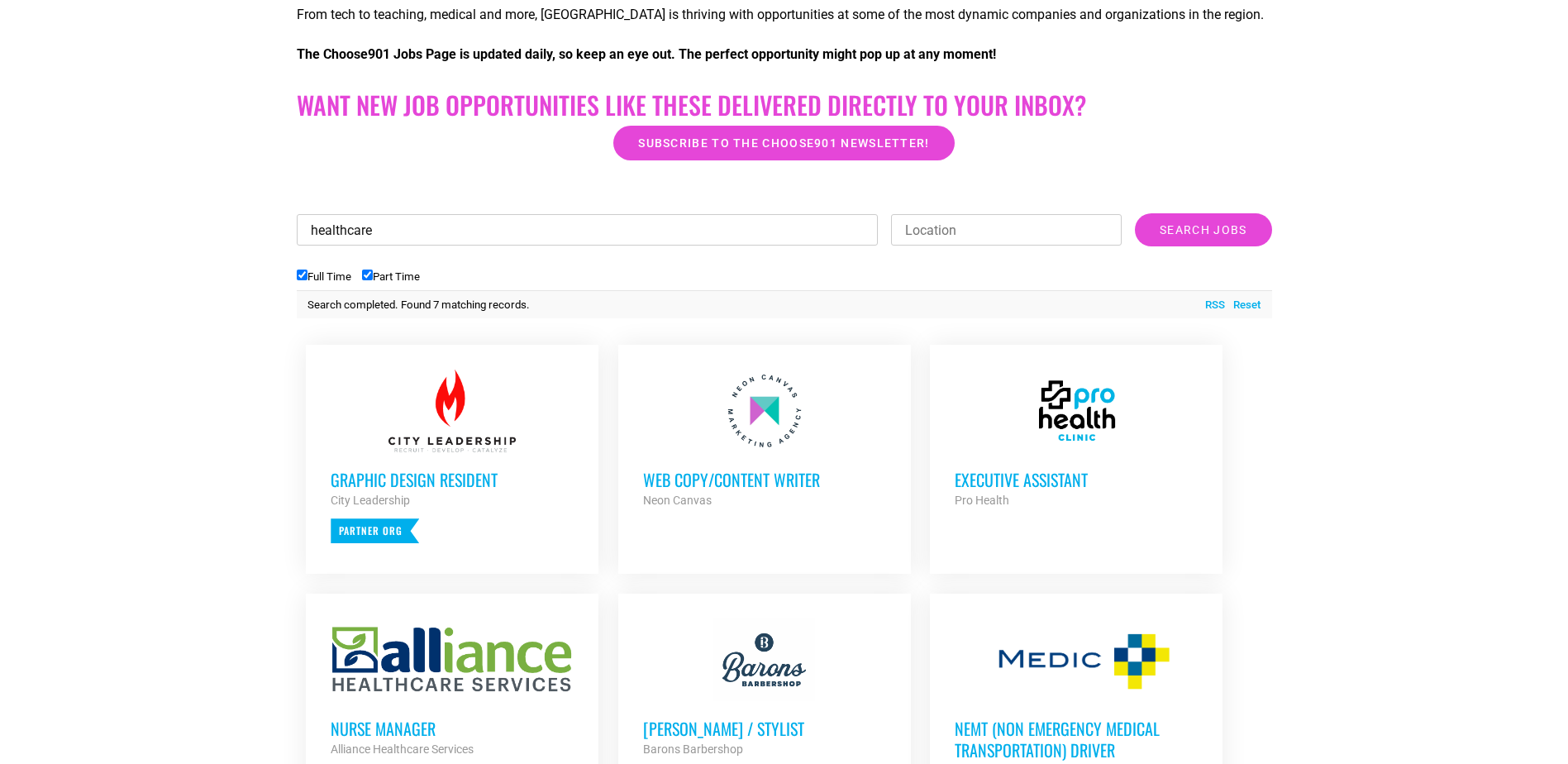
drag, startPoint x: 623, startPoint y: 225, endPoint x: 141, endPoint y: 232, distance: 482.1
click at [141, 232] on section "Looking to make career moves in Memphis? From tech to teaching, medical and mor…" at bounding box center [784, 503] width 1568 height 1110
click at [1135, 213] on input "Search Jobs" at bounding box center [1203, 230] width 136 height 33
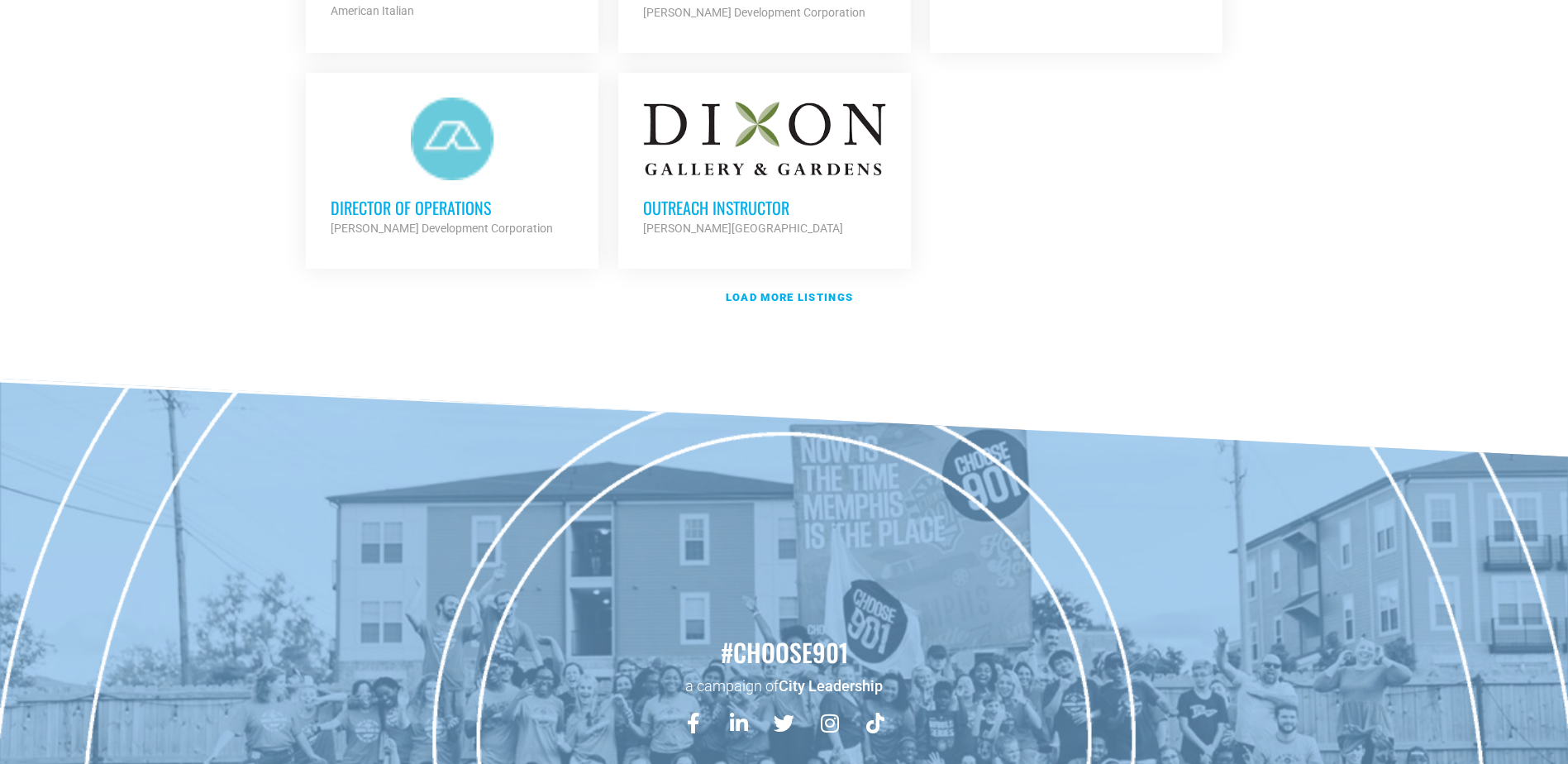
scroll to position [2249, 0]
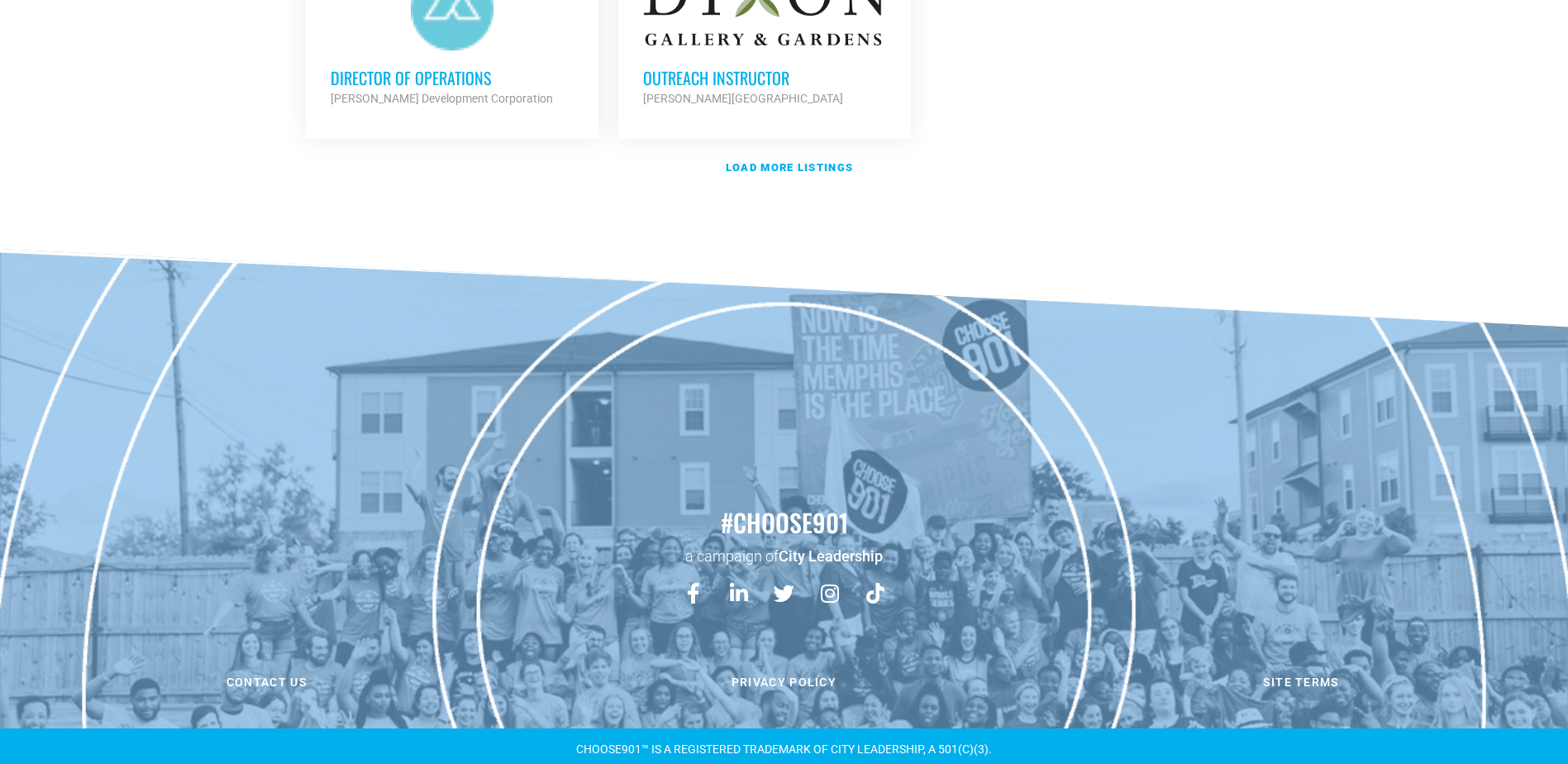
click at [801, 162] on strong "Load more listings" at bounding box center [790, 168] width 127 height 13
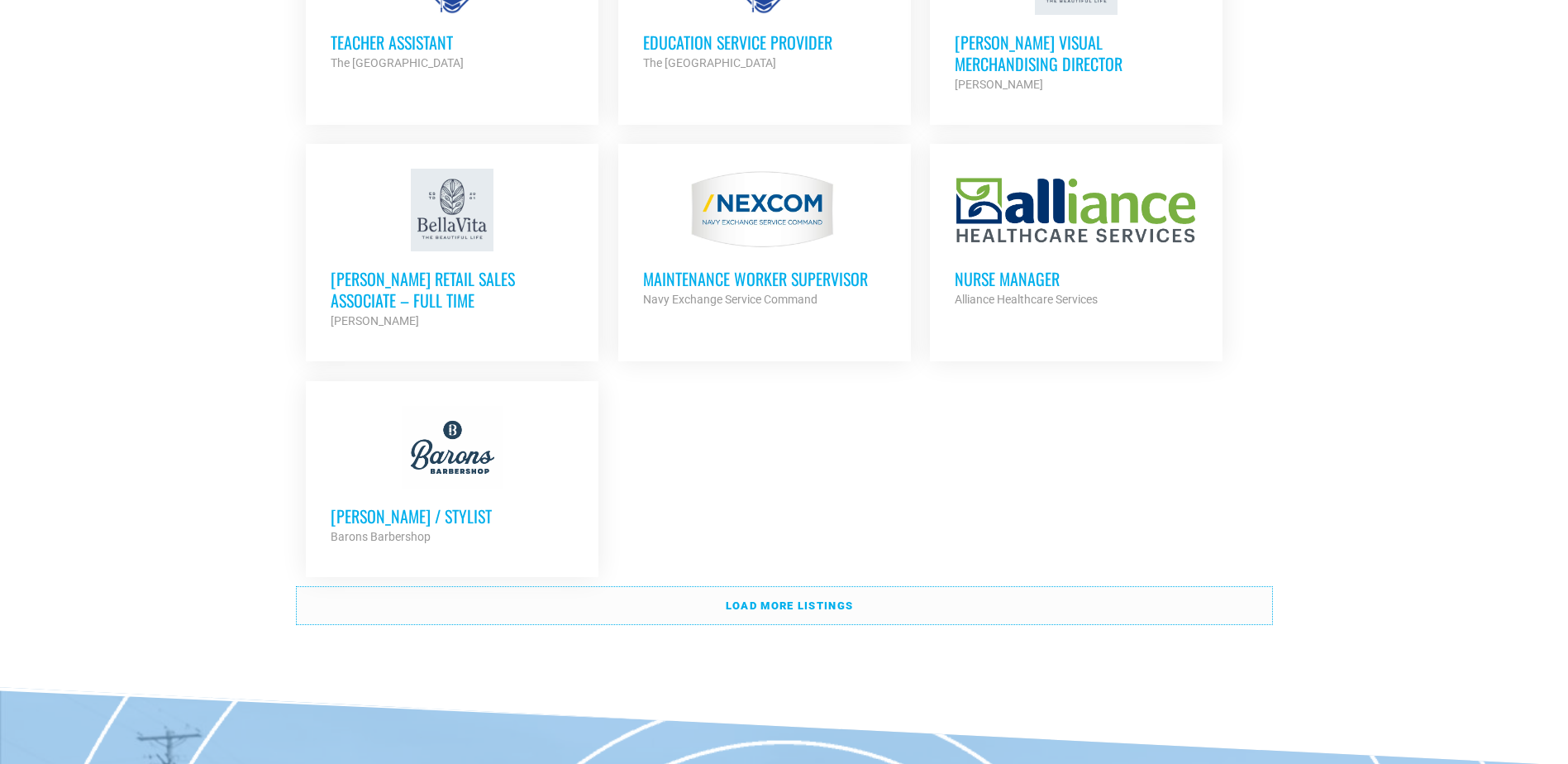
scroll to position [3573, 0]
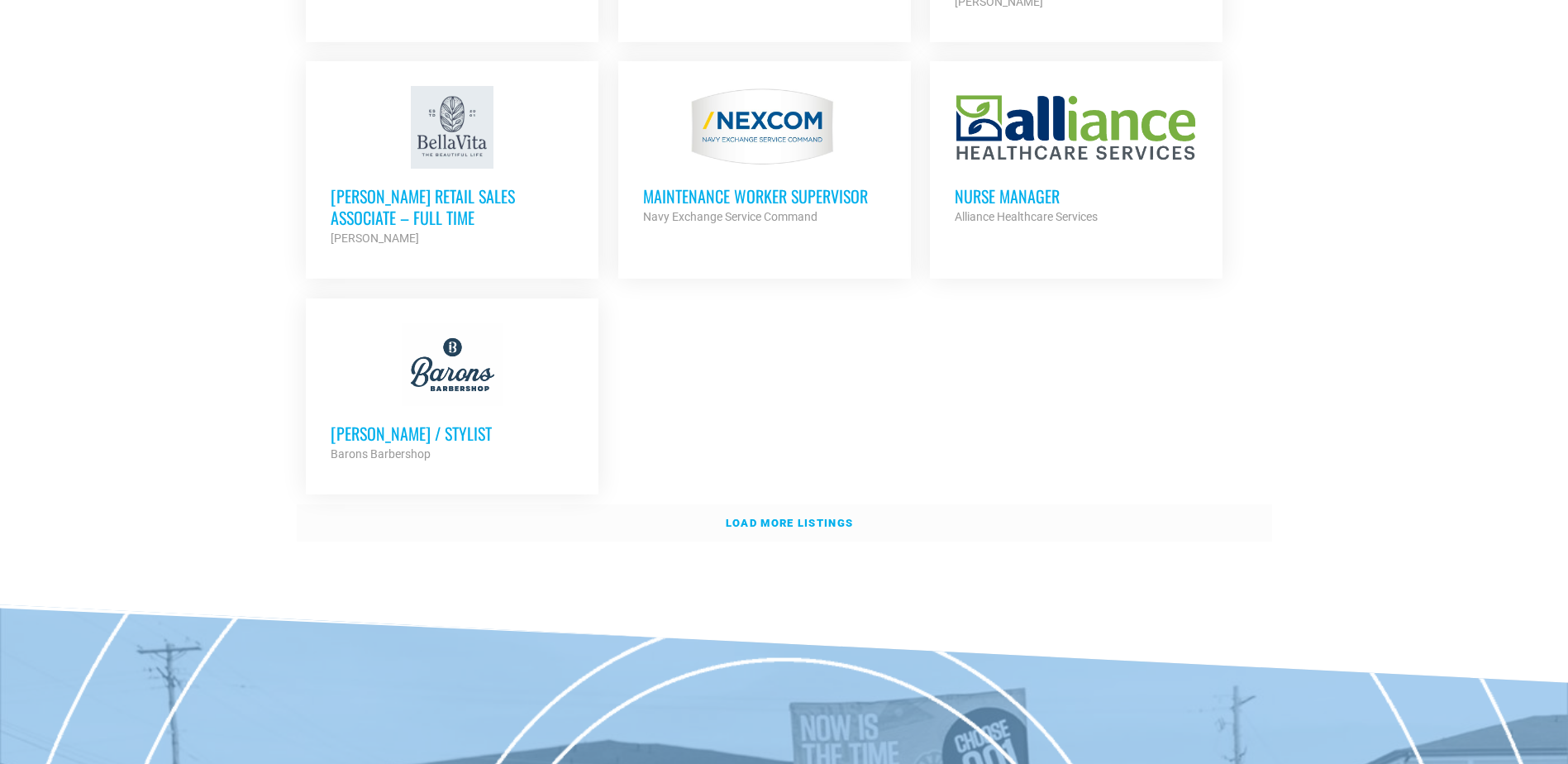
click at [779, 517] on strong "Load more listings" at bounding box center [790, 523] width 127 height 13
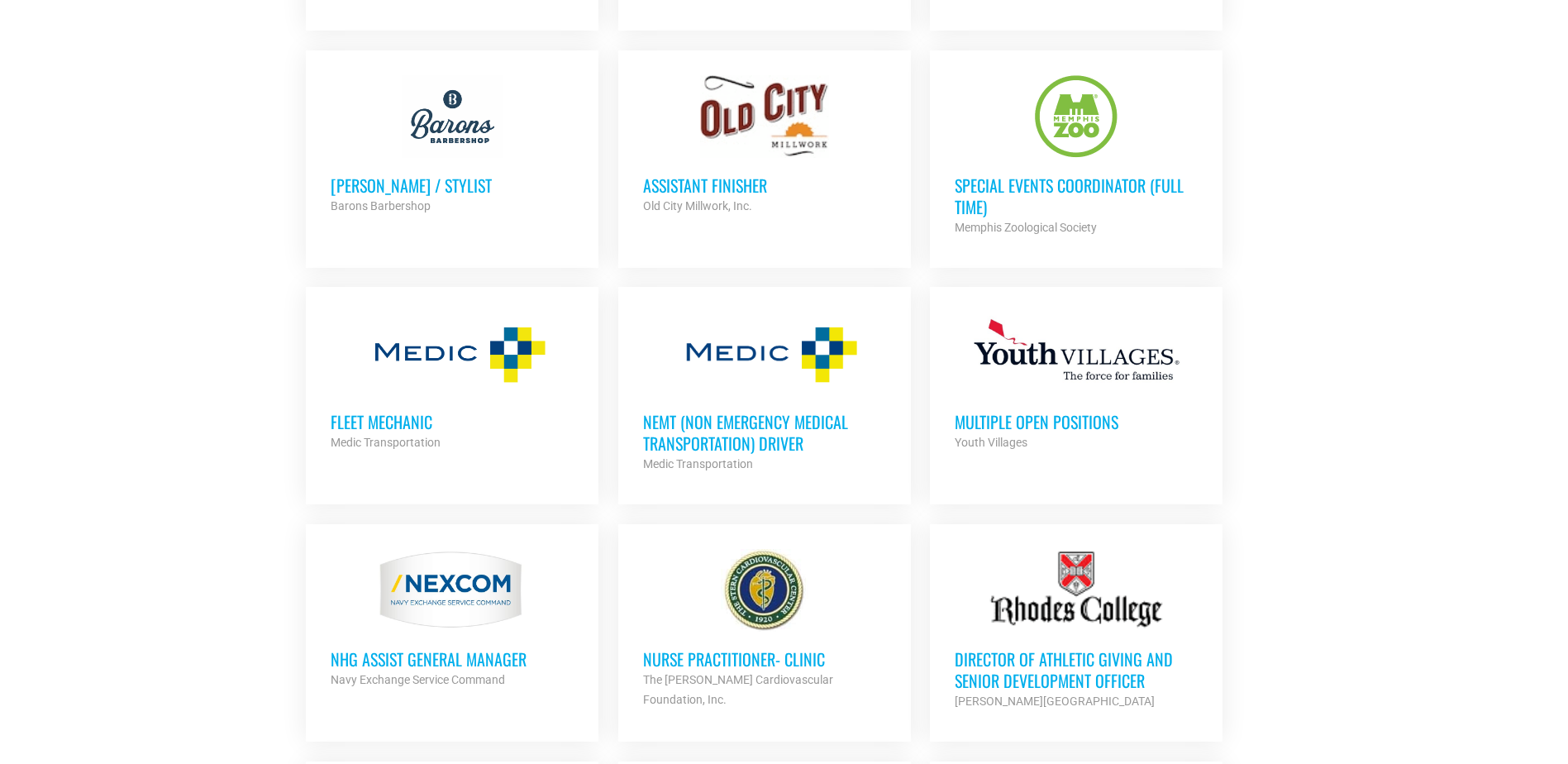
scroll to position [3903, 0]
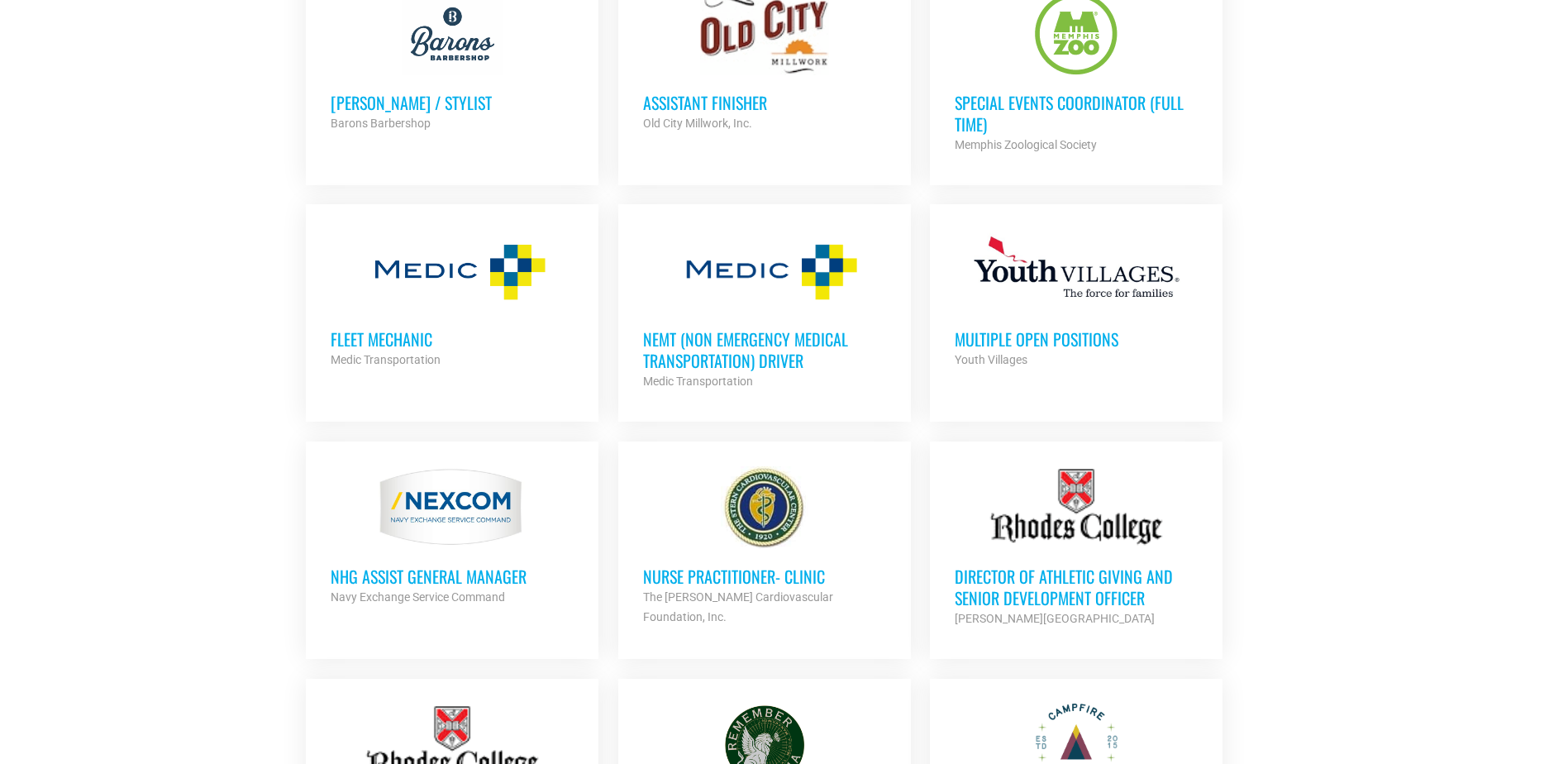
click at [771, 492] on div at bounding box center [764, 508] width 243 height 82
